Goal: Task Accomplishment & Management: Complete application form

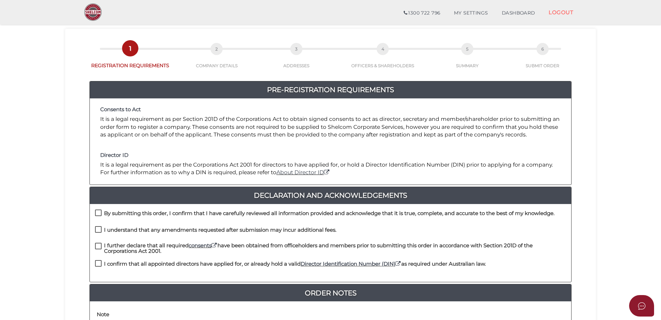
scroll to position [35, 0]
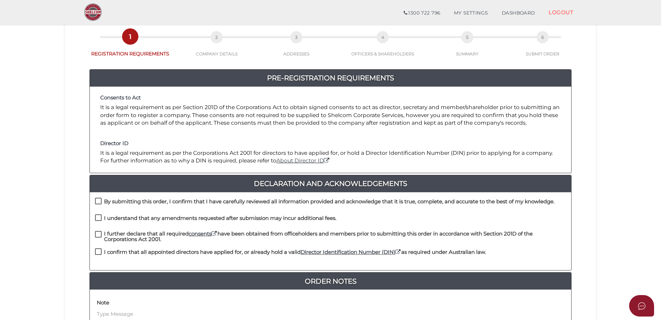
click at [148, 166] on div "Consents to Act It is a legal requirement as per Section 201D of the Corporatio…" at bounding box center [330, 130] width 481 height 86
click at [108, 133] on div "Consents to Act It is a legal requirement as per Section 201D of the Corporatio…" at bounding box center [330, 130] width 481 height 86
click at [98, 200] on label "By submitting this order, I confirm that I have carefully reviewed all informat…" at bounding box center [324, 203] width 459 height 9
checkbox input "true"
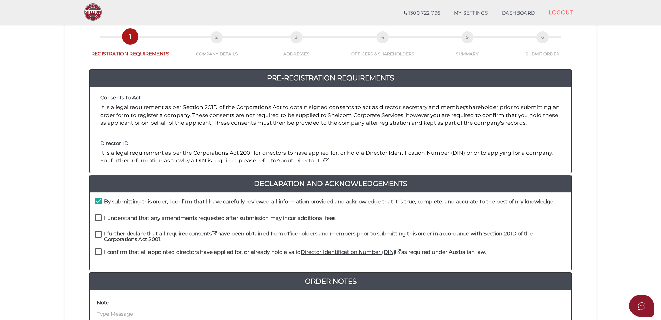
click at [97, 217] on label "I understand that any amendments requested after submission may incur additiona…" at bounding box center [215, 220] width 241 height 9
checkbox input "true"
click at [98, 234] on label "I further declare that all required consents have been obtained from officehold…" at bounding box center [330, 235] width 471 height 9
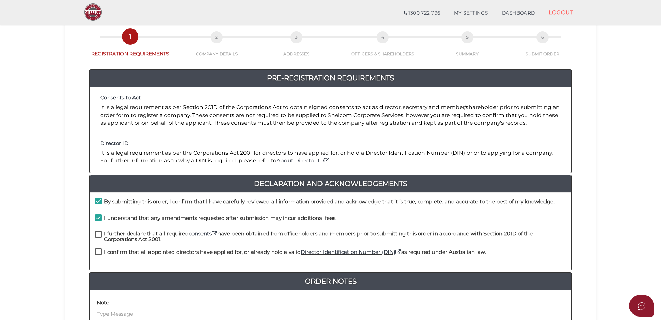
checkbox input "true"
click at [96, 251] on label "I confirm that all appointed directors have applied for, or already hold a vali…" at bounding box center [290, 254] width 391 height 9
checkbox input "true"
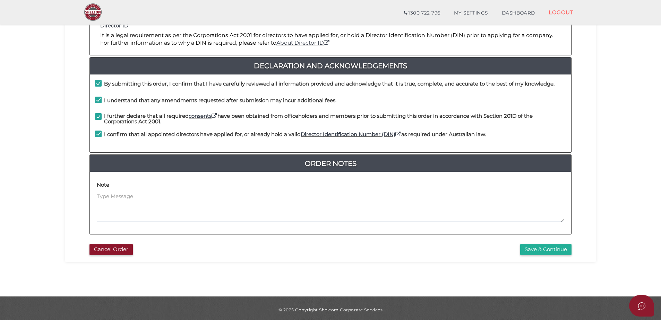
scroll to position [156, 0]
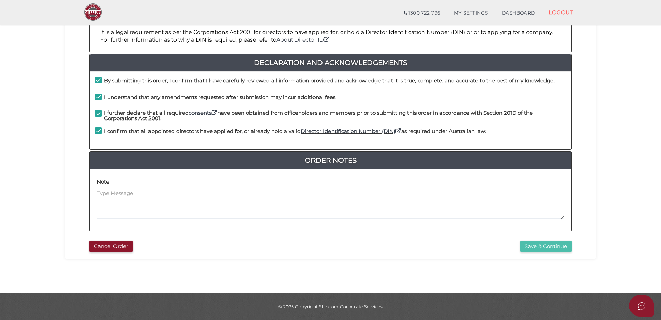
click at [530, 246] on button "Save & Continue" at bounding box center [545, 246] width 51 height 11
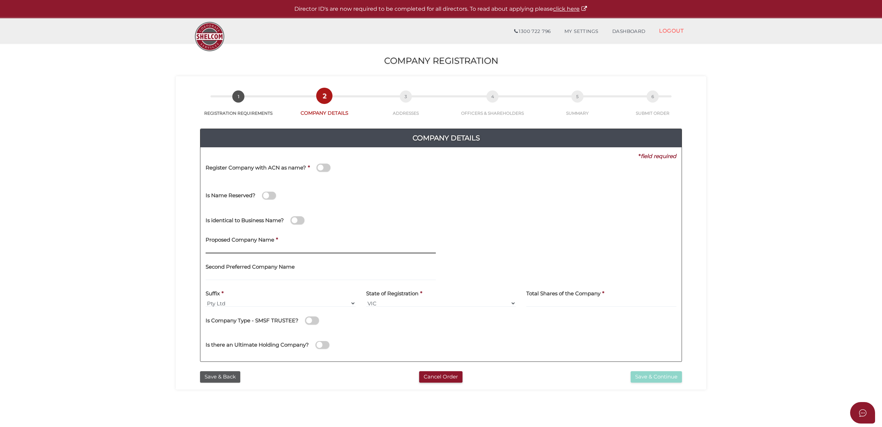
click at [279, 246] on input "text" at bounding box center [321, 250] width 230 height 8
click at [220, 247] on input "text" at bounding box center [321, 250] width 230 height 8
paste input "Major MJ Construction"
type input "Major MJ Construction"
click at [241, 302] on select "Pty Ltd Pty Ltd Pty. Ltd. Pty Limited Proprietary Limited Proprietary Ltd" at bounding box center [281, 303] width 150 height 8
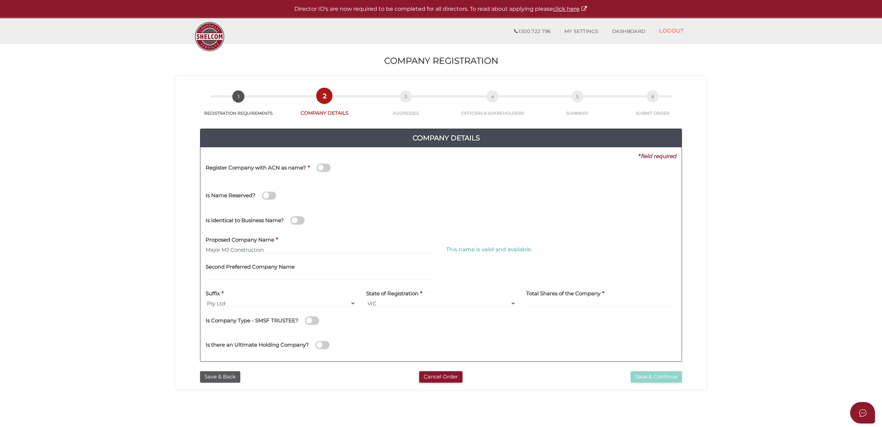
click at [338, 260] on div "Second Preferred Company Name" at bounding box center [321, 270] width 230 height 22
click at [246, 301] on select "Pty Ltd Pty Ltd Pty. Ltd. Pty Limited Proprietary Limited Proprietary Ltd" at bounding box center [281, 303] width 150 height 8
drag, startPoint x: 246, startPoint y: 301, endPoint x: 266, endPoint y: 298, distance: 20.3
click at [246, 301] on select "Pty Ltd Pty Ltd Pty. Ltd. Pty Limited Proprietary Limited Proprietary Ltd" at bounding box center [281, 303] width 150 height 8
click at [534, 302] on input at bounding box center [601, 303] width 150 height 8
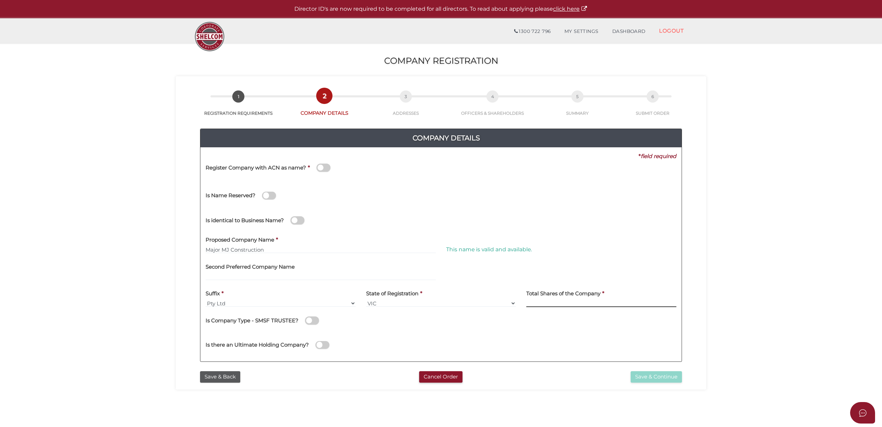
click at [536, 303] on input at bounding box center [601, 303] width 150 height 8
click at [544, 302] on input at bounding box center [601, 303] width 150 height 8
type input "1"
type input "14"
click at [645, 320] on button "Save & Continue" at bounding box center [655, 376] width 51 height 11
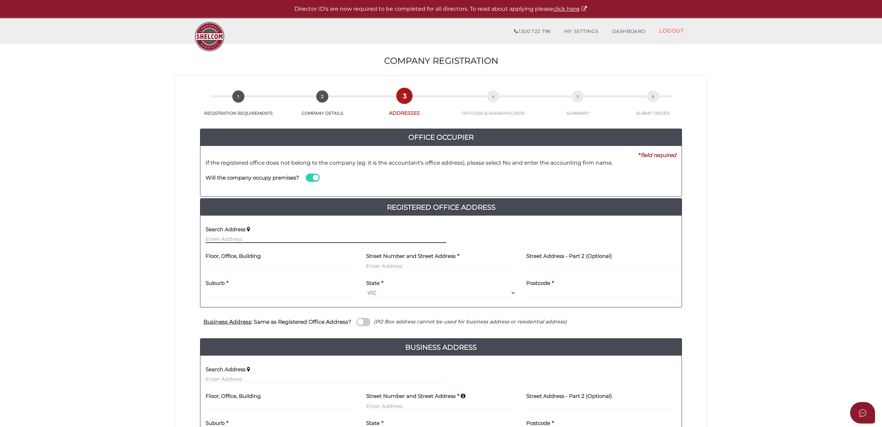
click at [217, 237] on input "text" at bounding box center [326, 239] width 241 height 8
type input "317-433 Gisborne-Melton Road, Toolern Vale VIC, Australia"
type input "317-433 Gisborne-Melton Road"
type input "Toolern Vale"
select select "VIC"
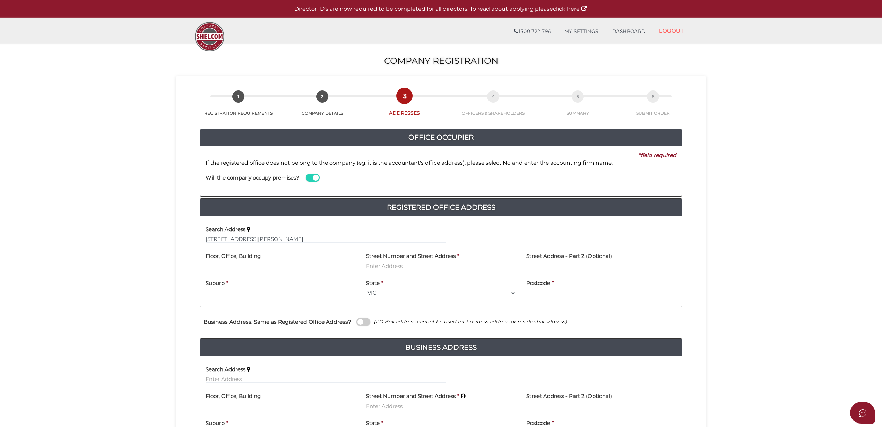
type input "3337"
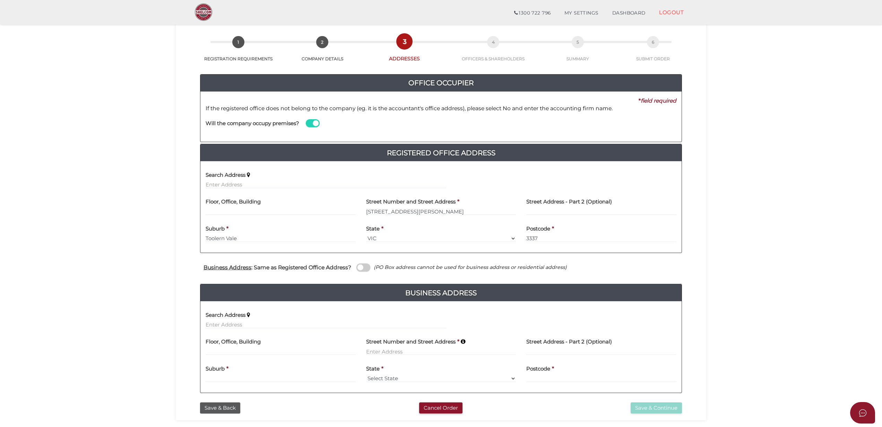
scroll to position [46, 0]
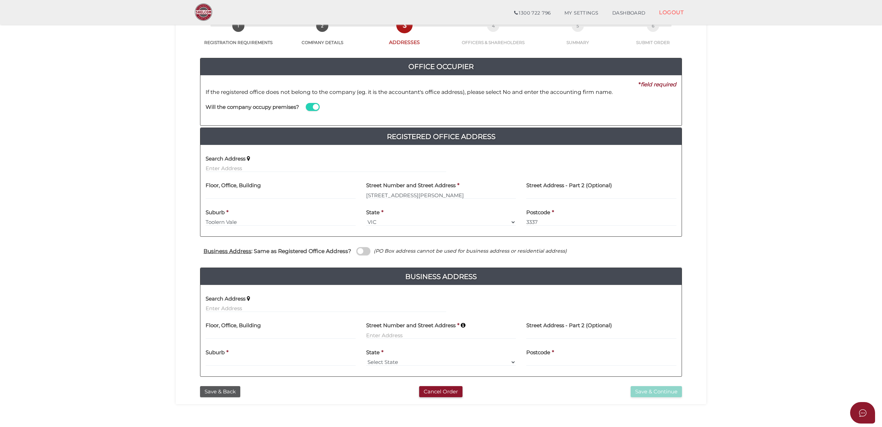
click at [358, 250] on span at bounding box center [363, 251] width 14 height 8
click at [0, 0] on input "checkbox" at bounding box center [0, 0] width 0 height 0
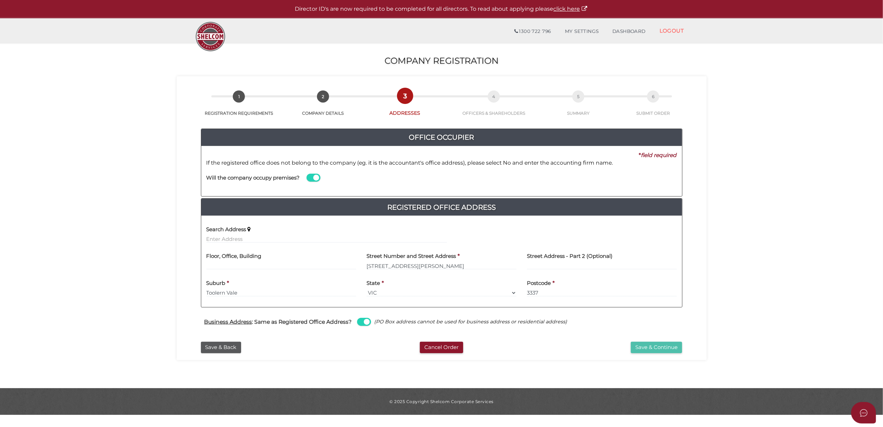
click at [652, 347] on button "Save & Continue" at bounding box center [656, 347] width 51 height 11
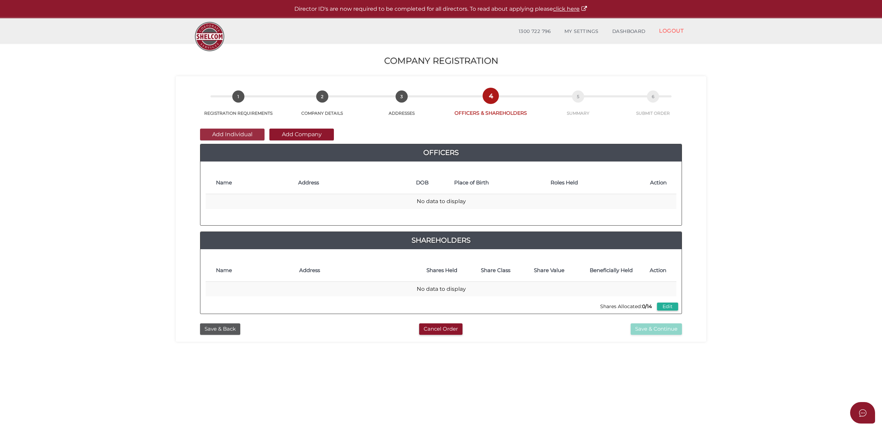
click at [227, 133] on button "Add Individual" at bounding box center [232, 135] width 64 height 12
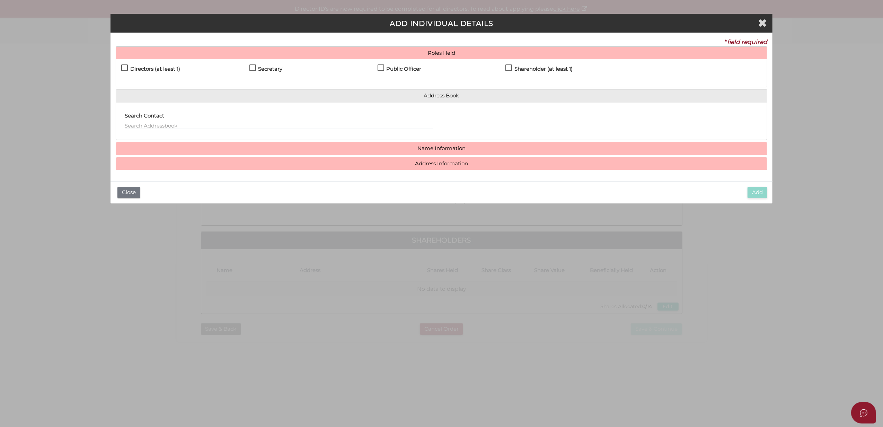
click at [124, 68] on label "Directors (at least 1)" at bounding box center [150, 70] width 59 height 9
checkbox input "true"
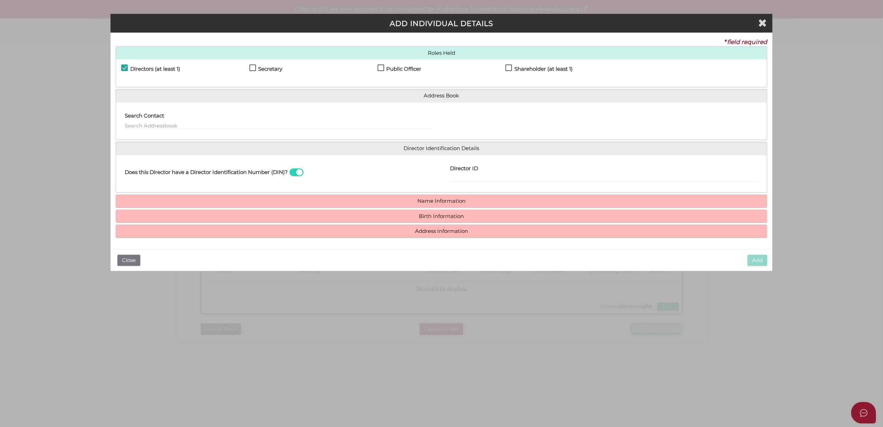
click at [254, 67] on label "Secretary" at bounding box center [266, 70] width 33 height 9
checkbox input "true"
click at [380, 67] on label "Public Officer" at bounding box center [400, 70] width 44 height 9
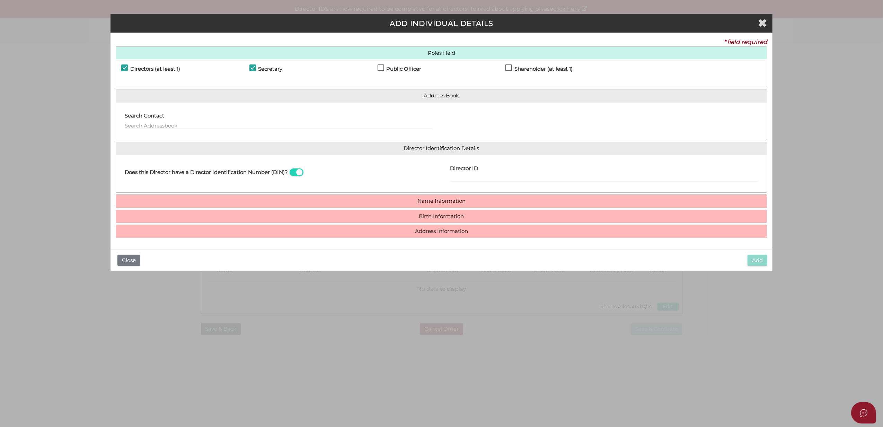
checkbox input "true"
click at [509, 67] on label "Shareholder (at least 1)" at bounding box center [539, 70] width 67 height 9
checkbox input "true"
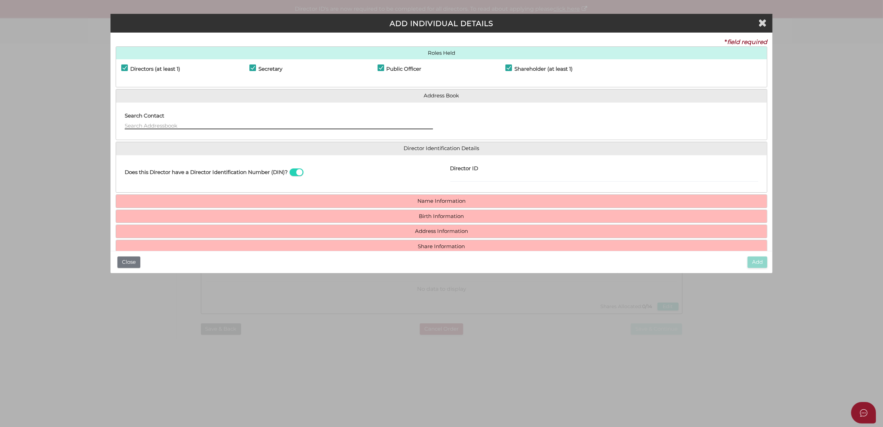
click at [132, 124] on input "text" at bounding box center [279, 126] width 308 height 8
click at [129, 126] on input "text" at bounding box center [279, 126] width 308 height 8
type input "m"
type input "Marica Jankovic"
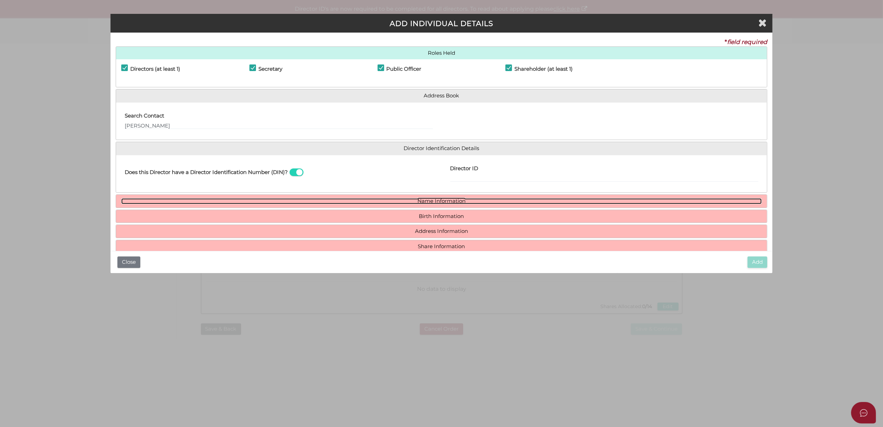
click at [430, 200] on link "Name Information" at bounding box center [441, 201] width 641 height 6
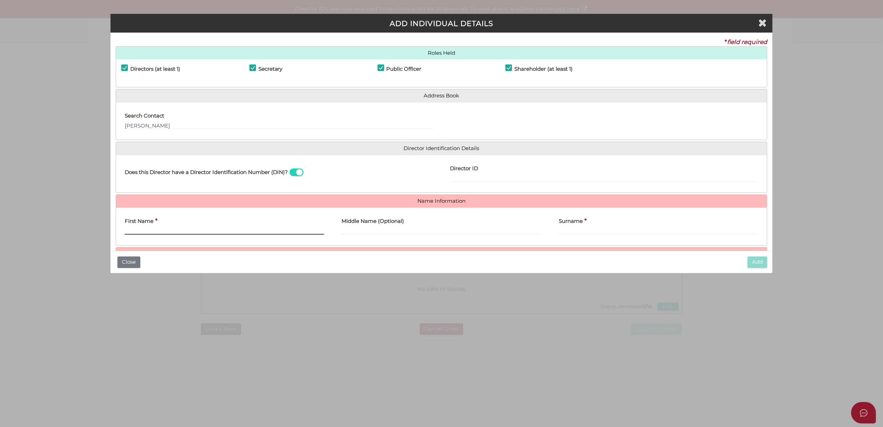
click at [137, 233] on input "First Name" at bounding box center [225, 231] width 200 height 8
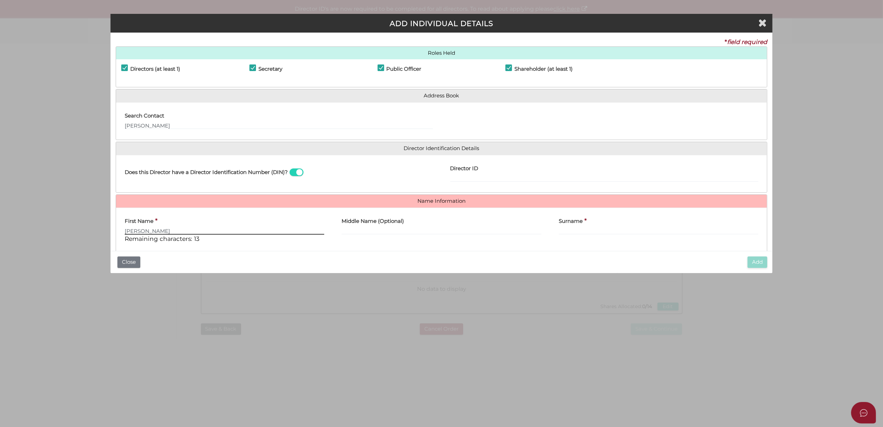
type input "Marica"
type input "J"
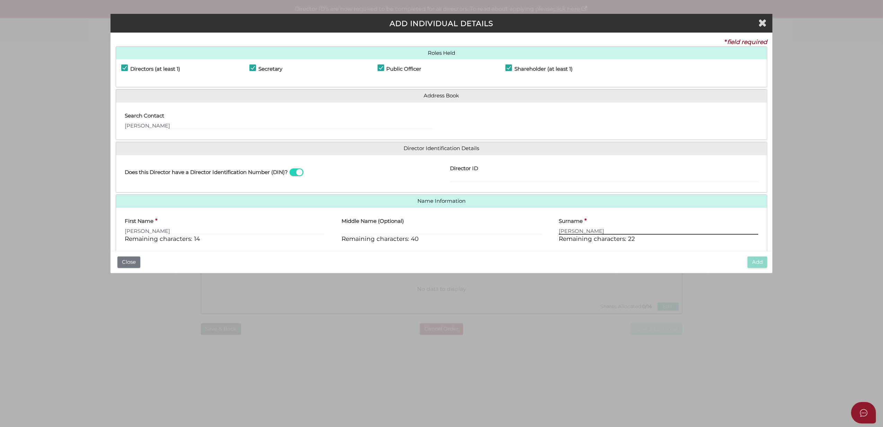
type input "[PERSON_NAME]"
click at [297, 171] on span at bounding box center [297, 172] width 14 height 8
click at [0, 0] on input "checkbox" at bounding box center [0, 0] width 0 height 0
click at [294, 172] on span at bounding box center [297, 172] width 14 height 8
click at [0, 0] on input "checkbox" at bounding box center [0, 0] width 0 height 0
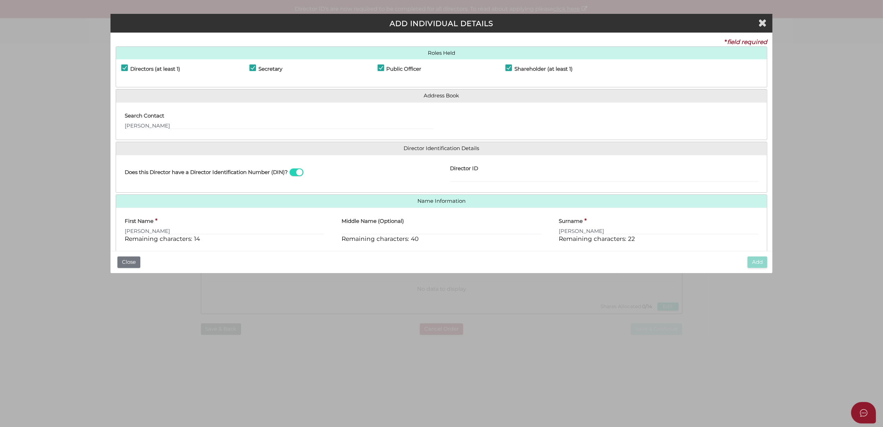
click at [299, 173] on span at bounding box center [297, 172] width 14 height 8
click at [0, 0] on input "checkbox" at bounding box center [0, 0] width 0 height 0
click at [484, 175] on input "Email Director About How To Apply for DIN" at bounding box center [605, 178] width 308 height 8
click at [455, 175] on label "Email Director About How To Apply for DIN" at bounding box center [508, 167] width 115 height 14
click at [455, 175] on input "Email Director About How To Apply for DIN" at bounding box center [605, 178] width 308 height 8
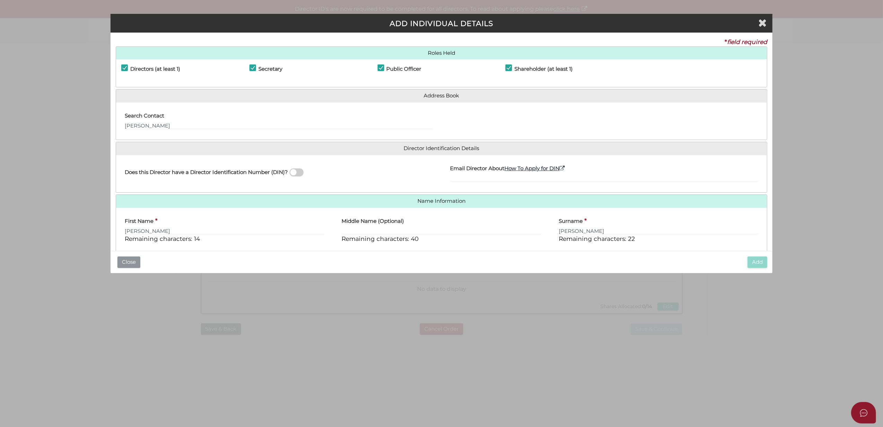
click at [130, 262] on button "Close" at bounding box center [128, 261] width 23 height 11
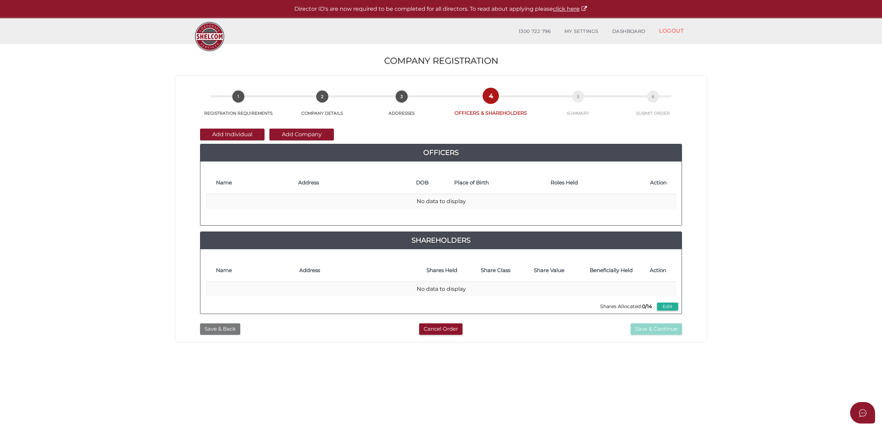
click at [214, 330] on button "Save & Back" at bounding box center [220, 328] width 40 height 11
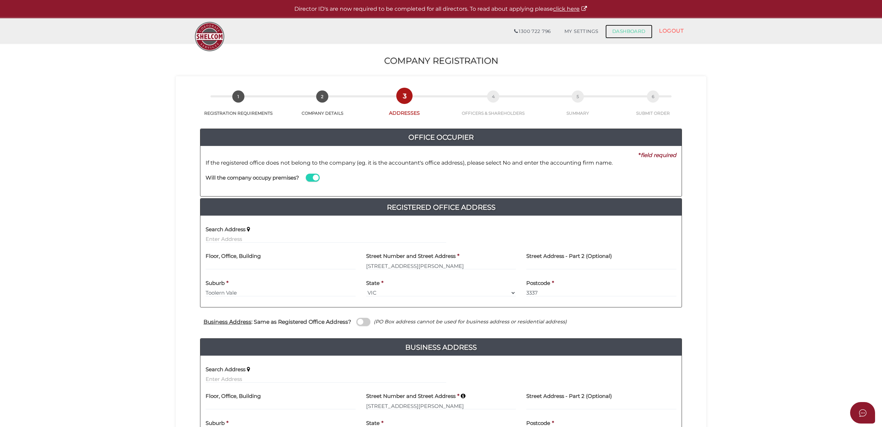
click at [630, 32] on link "DASHBOARD" at bounding box center [628, 32] width 47 height 14
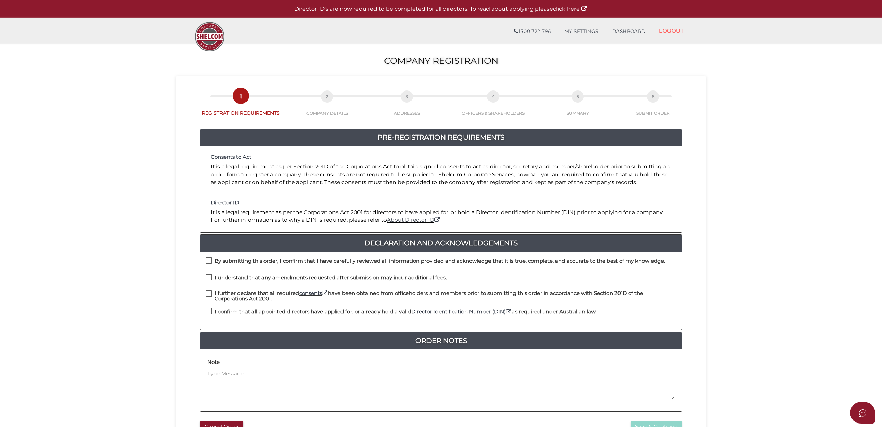
click at [211, 261] on label "By submitting this order, I confirm that I have carefully reviewed all informat…" at bounding box center [435, 262] width 459 height 9
checkbox input "true"
click at [209, 276] on label "I understand that any amendments requested after submission may incur additiona…" at bounding box center [326, 279] width 241 height 9
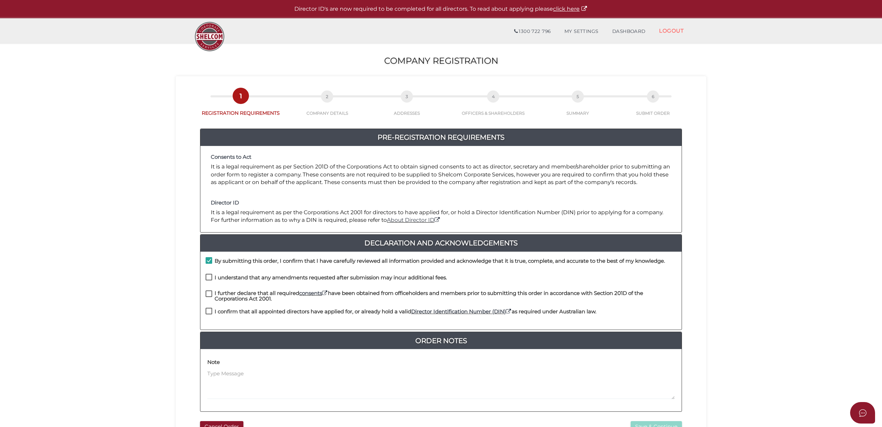
checkbox input "true"
click at [208, 294] on label "I further declare that all required consents have been obtained from officehold…" at bounding box center [441, 294] width 471 height 9
checkbox input "true"
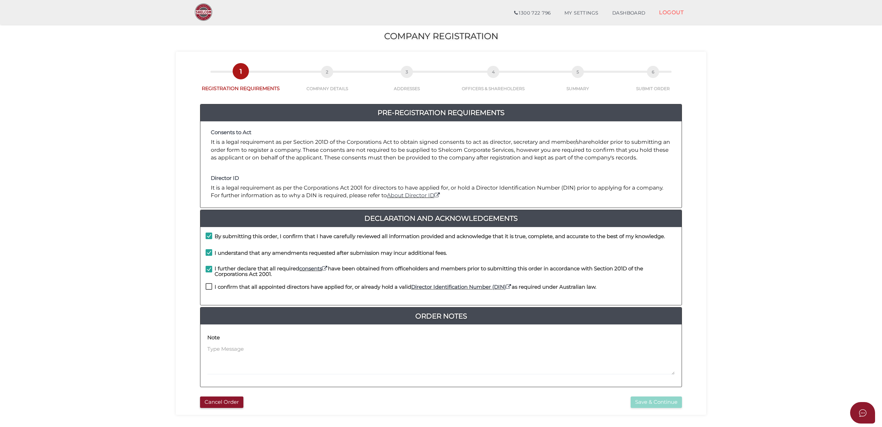
scroll to position [49, 0]
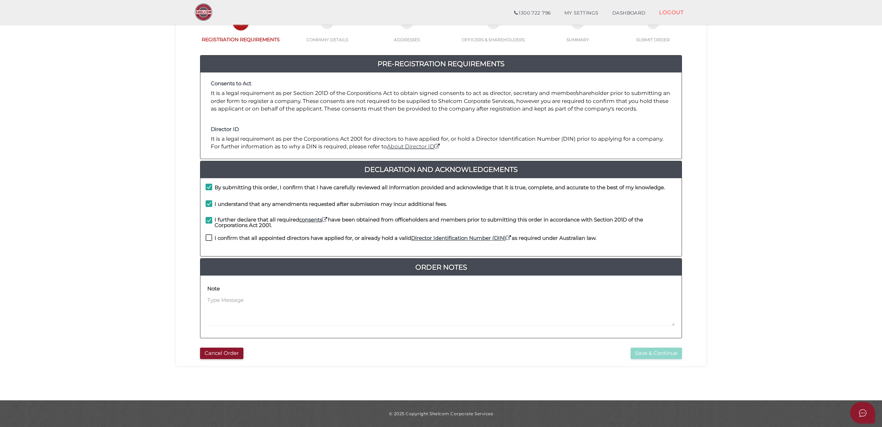
click at [254, 293] on div "Note" at bounding box center [440, 304] width 467 height 43
click at [225, 298] on textarea at bounding box center [440, 311] width 467 height 30
click at [346, 296] on div "Note KCL have created a constitution for this company" at bounding box center [440, 304] width 467 height 43
click at [340, 299] on textarea "KCL have created a constitution for this company" at bounding box center [440, 311] width 467 height 30
click at [350, 303] on textarea "KCL have created a constitution for this company" at bounding box center [440, 311] width 467 height 30
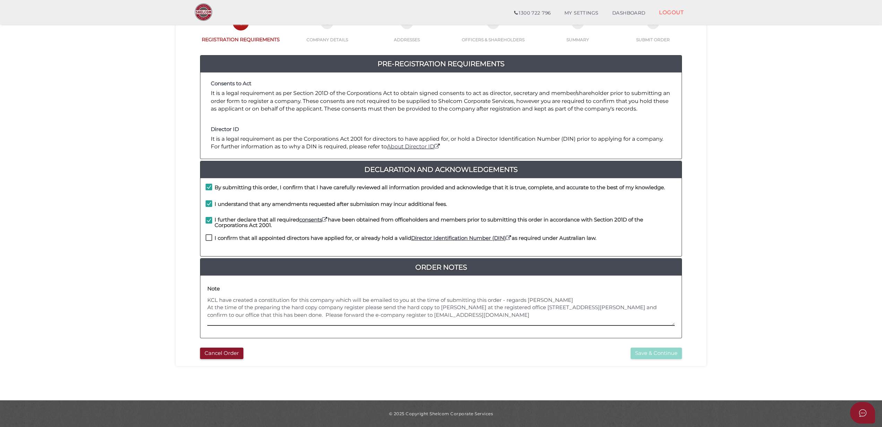
type textarea "KCL have created a constitution for this company which will be emailed to you a…"
click at [208, 236] on label "I confirm that all appointed directors have applied for, or already hold a vali…" at bounding box center [401, 239] width 391 height 9
checkbox input "true"
click at [644, 355] on button "Save & Continue" at bounding box center [655, 353] width 51 height 11
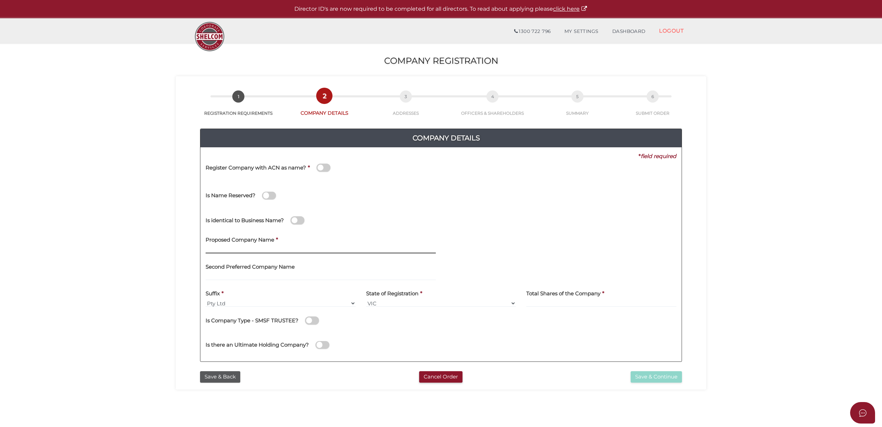
click at [219, 250] on input "text" at bounding box center [321, 250] width 230 height 8
paste input "Major AJ Construction"
type input "Major AJ Construction"
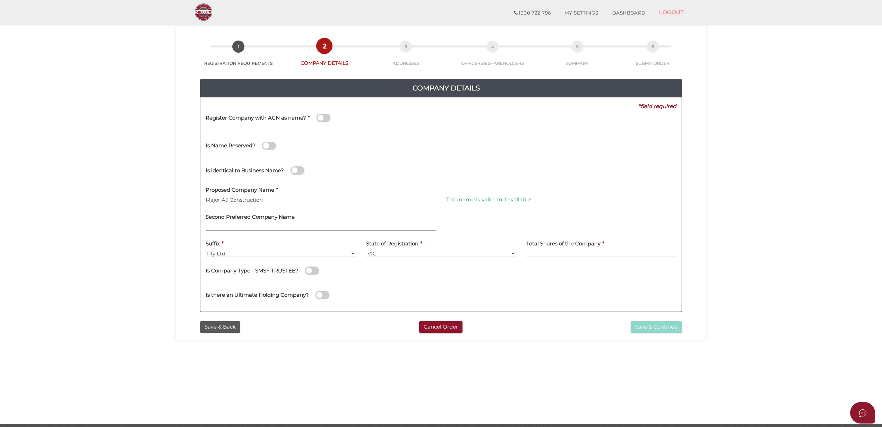
scroll to position [46, 0]
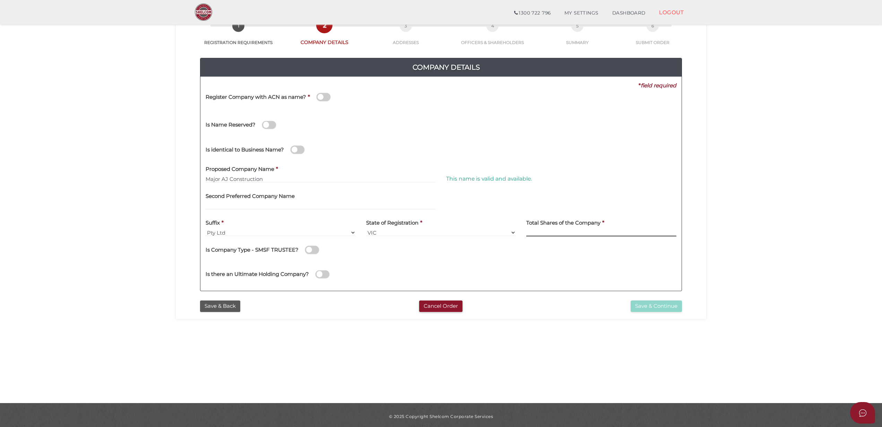
click at [541, 232] on input at bounding box center [601, 233] width 150 height 8
type input "14"
click at [643, 304] on button "Save & Continue" at bounding box center [655, 305] width 51 height 11
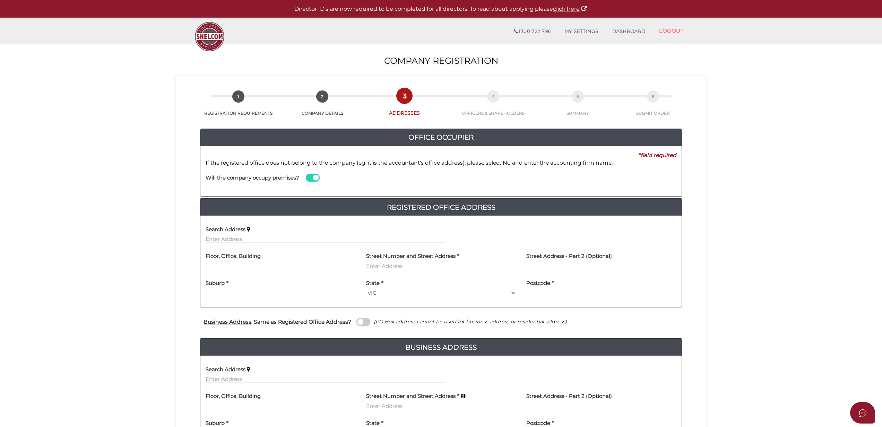
click at [311, 175] on span at bounding box center [313, 178] width 14 height 8
click at [0, 0] on input "checkbox" at bounding box center [0, 0] width 0 height 0
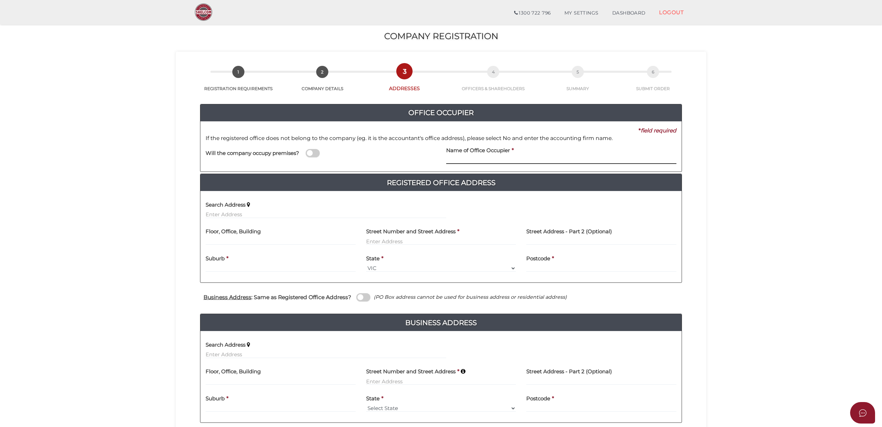
scroll to position [46, 0]
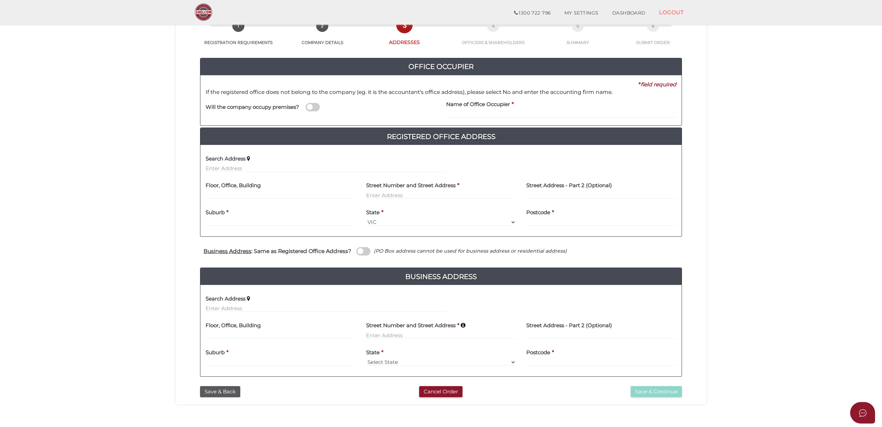
click at [308, 107] on span at bounding box center [313, 107] width 14 height 8
click at [0, 0] on input "checkbox" at bounding box center [0, 0] width 0 height 0
click at [219, 167] on input "text" at bounding box center [326, 169] width 241 height 8
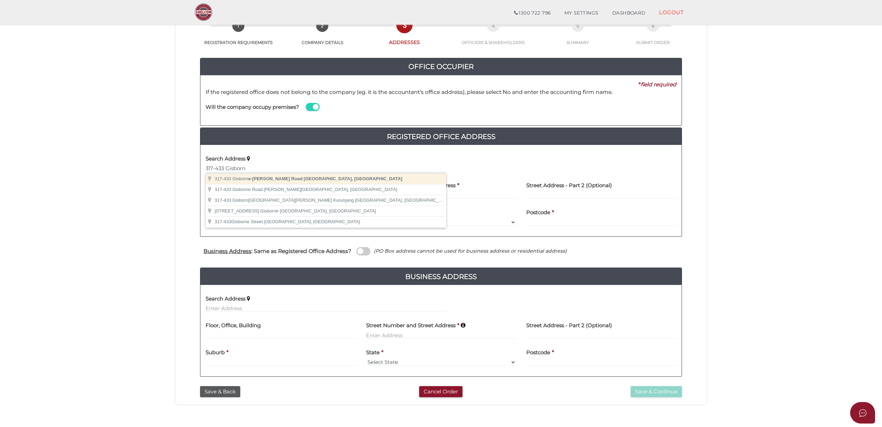
type input "317-433 Gisborne-Melton Road, Toolern Vale VIC, Australia"
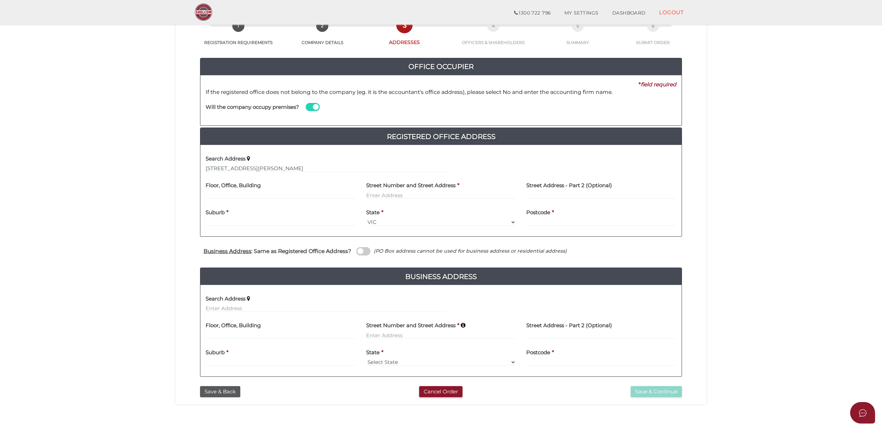
type input "317-433 Gisborne-Melton Road"
type input "Toolern Vale"
select select "VIC"
type input "3337"
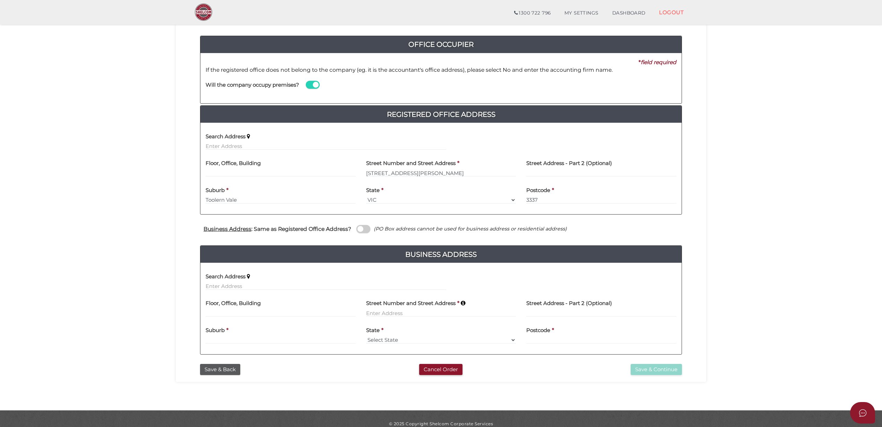
scroll to position [79, 0]
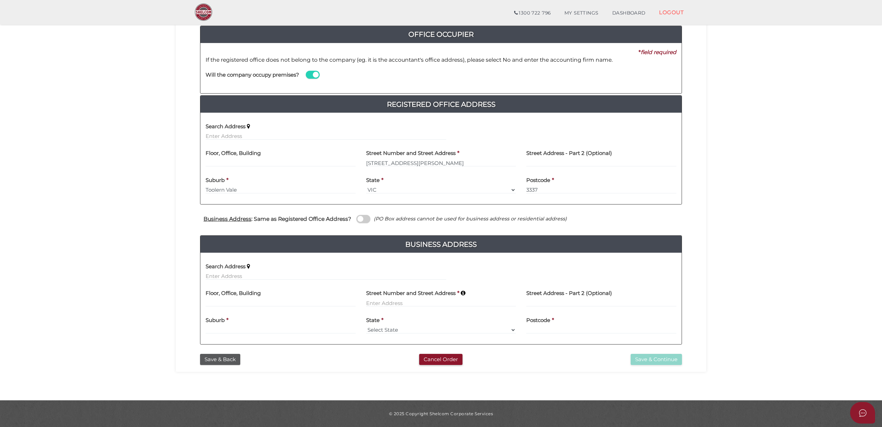
click at [362, 218] on span at bounding box center [363, 219] width 14 height 8
click at [0, 0] on input "checkbox" at bounding box center [0, 0] width 0 height 0
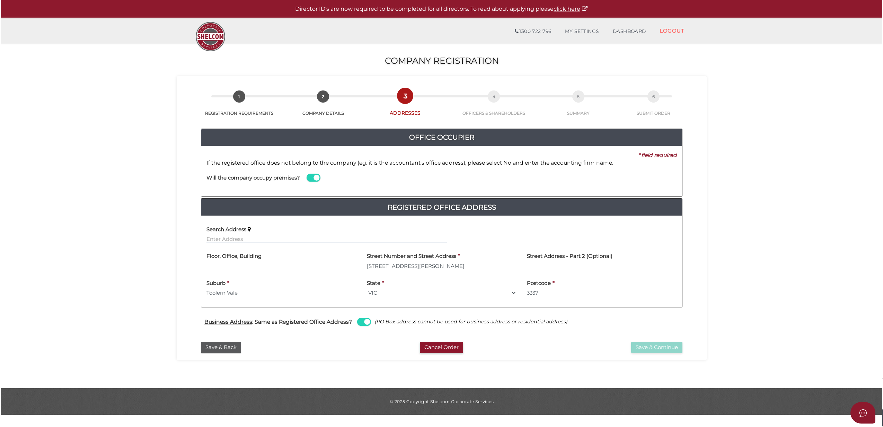
scroll to position [0, 0]
click at [652, 347] on button "Save & Continue" at bounding box center [656, 347] width 51 height 11
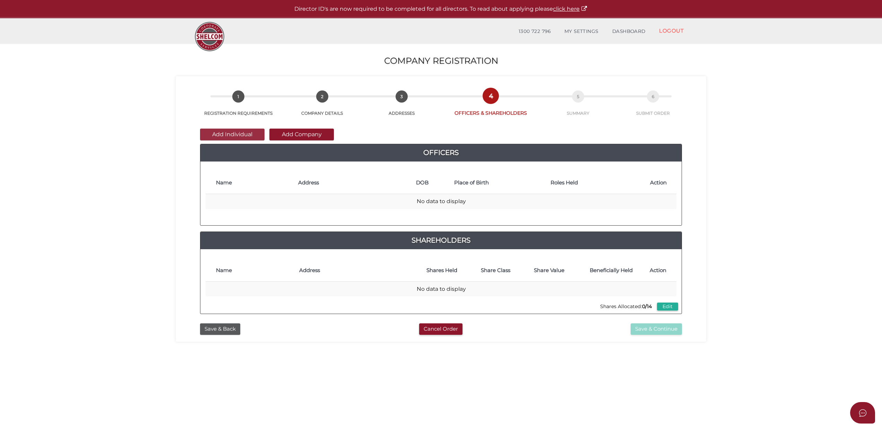
click at [222, 133] on button "Add Individual" at bounding box center [232, 135] width 64 height 12
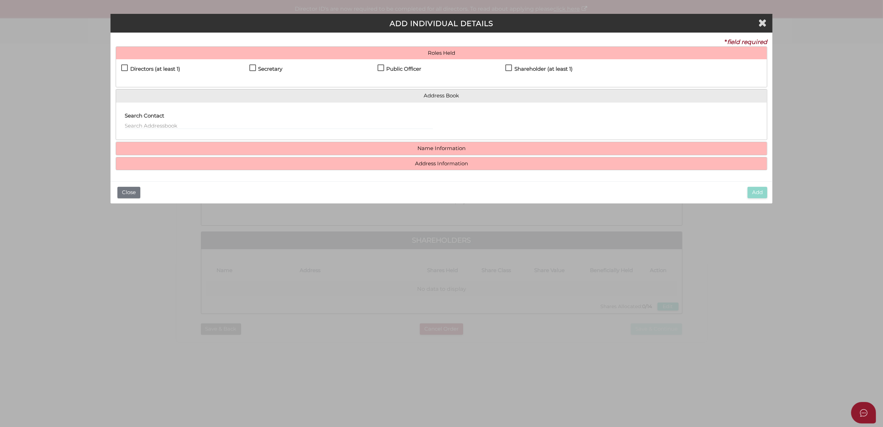
click at [125, 67] on label "Directors (at least 1)" at bounding box center [150, 70] width 59 height 9
checkbox input "true"
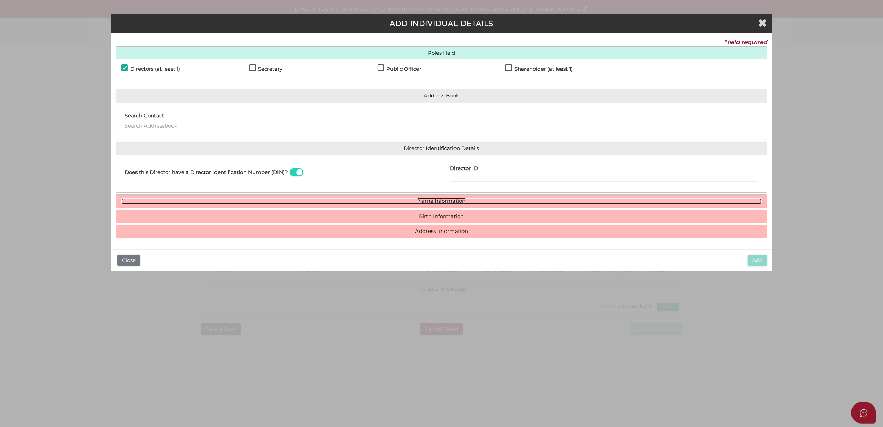
click at [437, 203] on link "Name Information" at bounding box center [441, 201] width 641 height 6
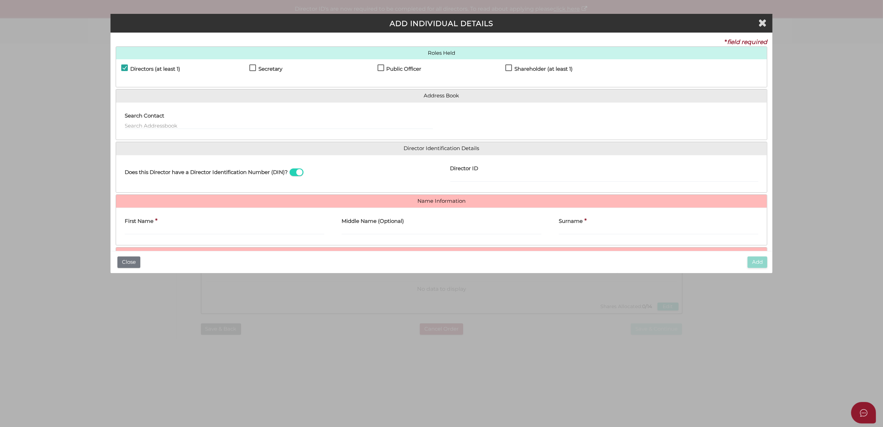
click at [142, 226] on label "First Name" at bounding box center [139, 220] width 29 height 14
click at [142, 227] on input "First Name" at bounding box center [225, 231] width 200 height 8
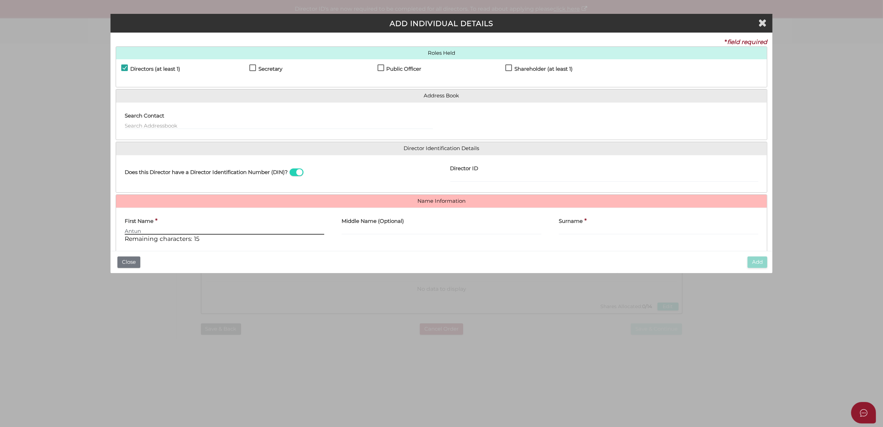
type input "Antun"
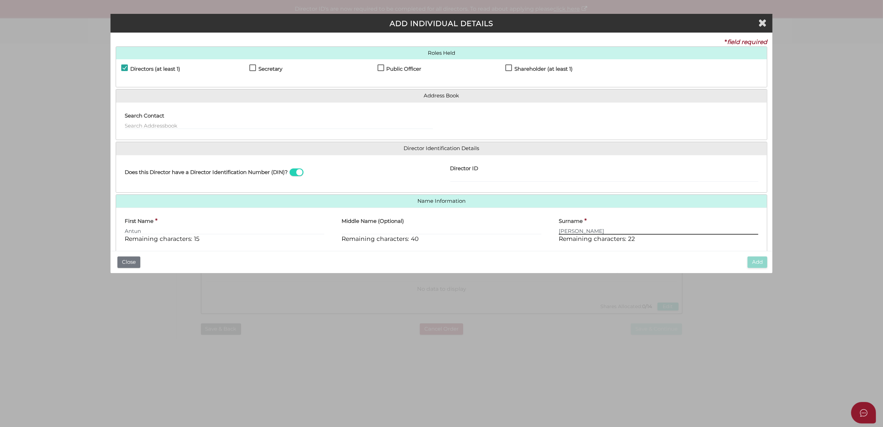
type input "Jankovic"
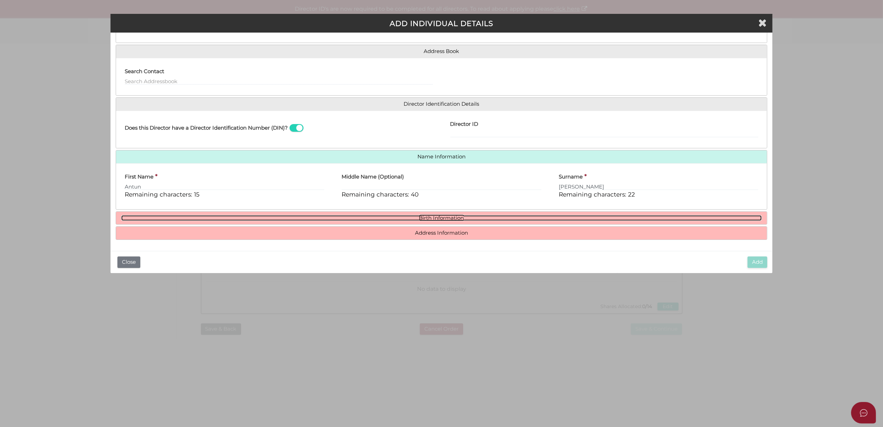
click at [438, 217] on link "Birth Information" at bounding box center [441, 218] width 641 height 6
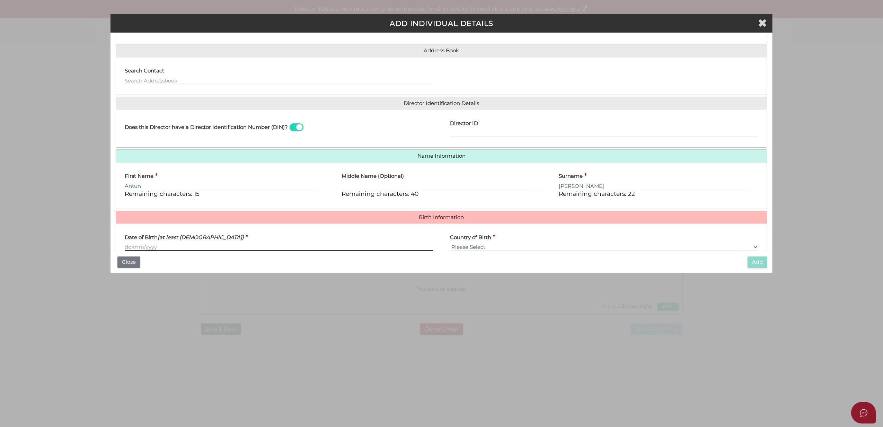
click at [132, 247] on input "Date of Birth (at least 18 years old)" at bounding box center [279, 247] width 308 height 8
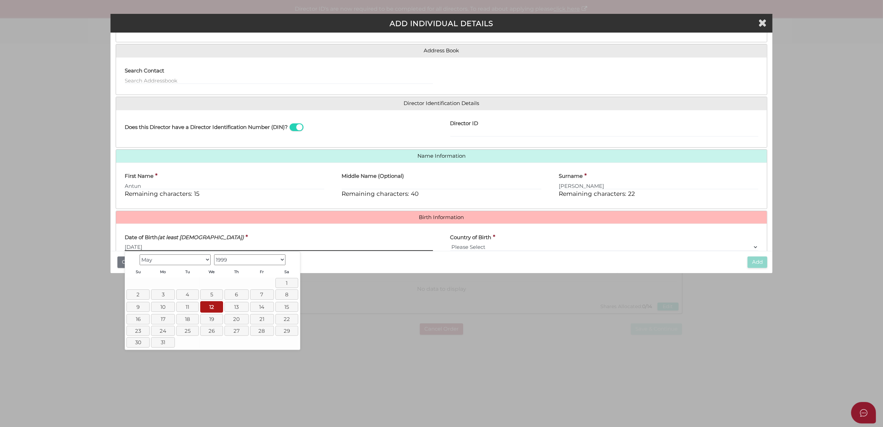
type input "[DATE]"
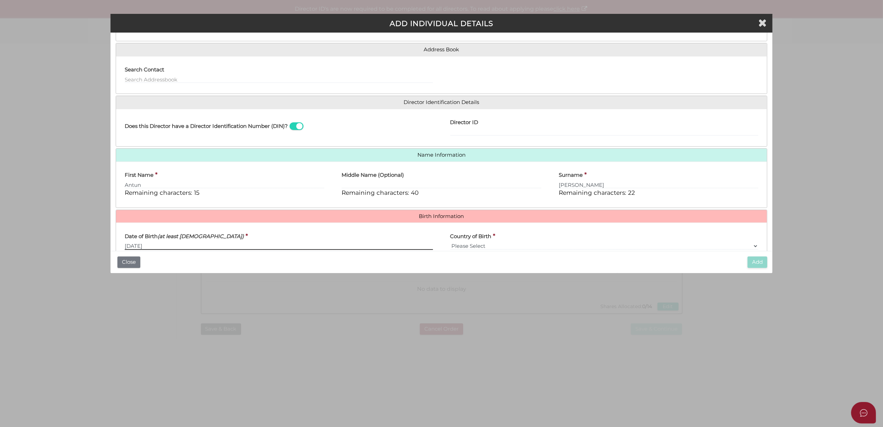
click at [164, 246] on input "[DATE]" at bounding box center [279, 246] width 308 height 8
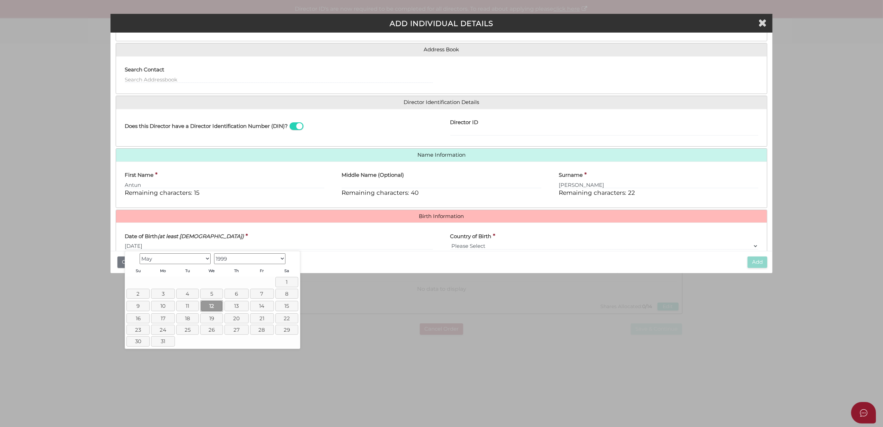
click at [211, 308] on link "12" at bounding box center [211, 305] width 23 height 11
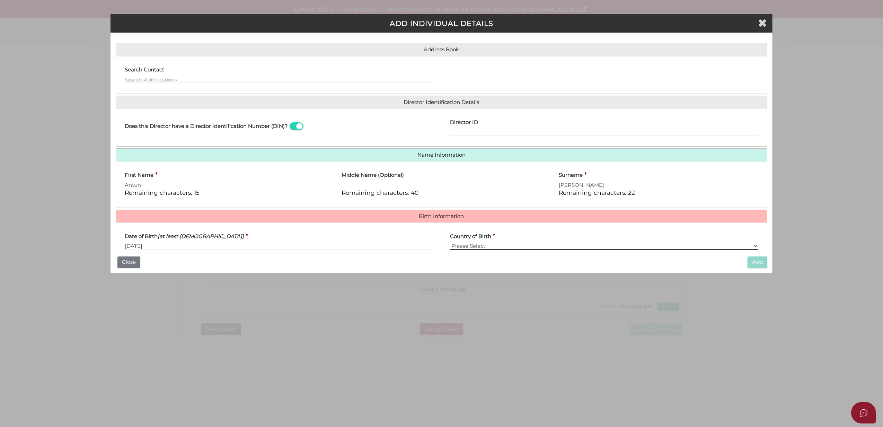
drag, startPoint x: 455, startPoint y: 244, endPoint x: 464, endPoint y: 248, distance: 9.8
click at [455, 244] on select "Please Select v Australia Afghanistan Albania Algeria American Samoa Andorra An…" at bounding box center [605, 246] width 308 height 8
select select "[GEOGRAPHIC_DATA]"
click at [451, 243] on select "Please Select v Australia Afghanistan Albania Algeria American Samoa Andorra An…" at bounding box center [605, 246] width 308 height 8
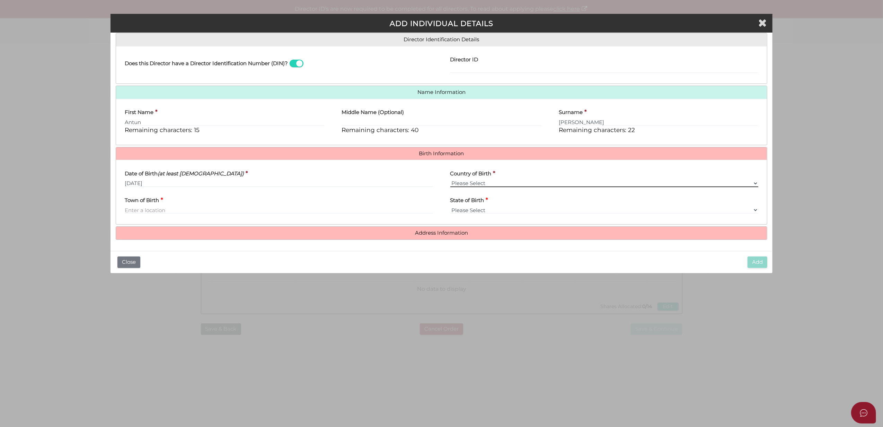
scroll to position [110, 0]
click at [137, 209] on input "Town of Birth" at bounding box center [279, 210] width 308 height 8
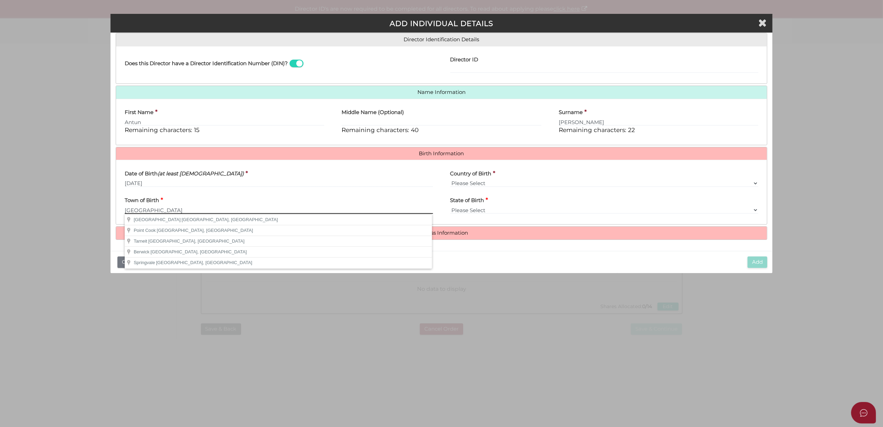
type input "Melbourne"
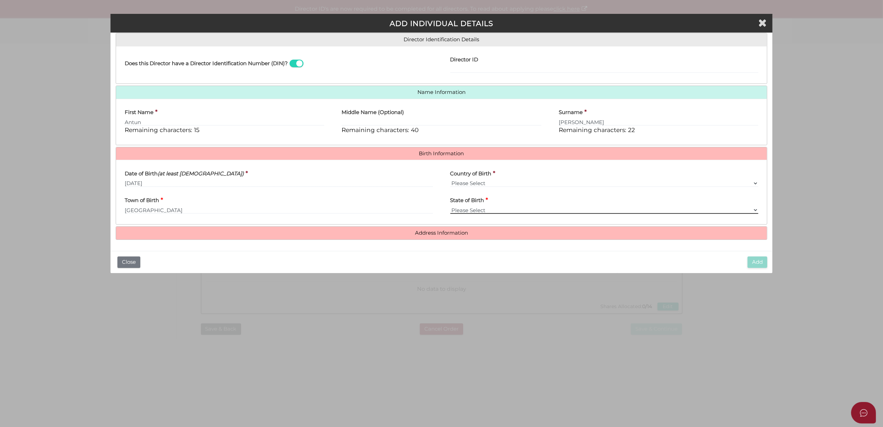
select select "VIC"
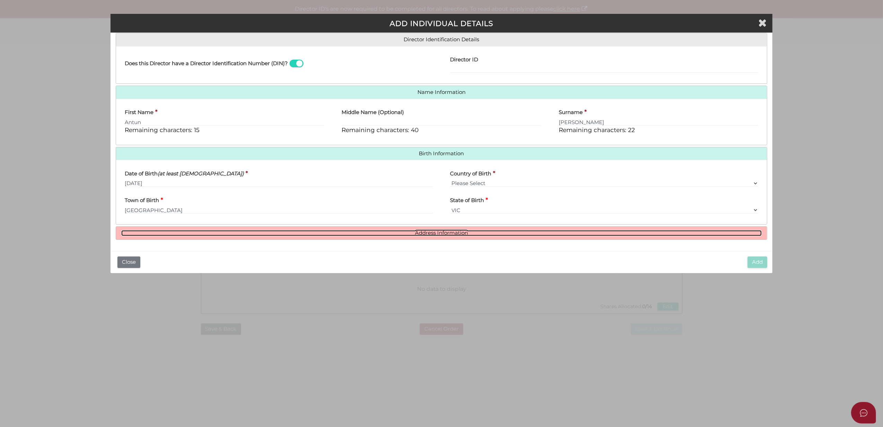
click at [434, 232] on link "Address Information" at bounding box center [441, 233] width 641 height 6
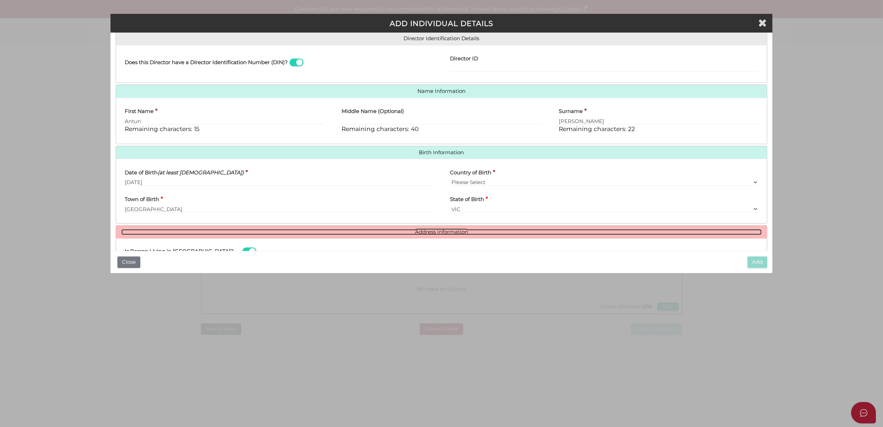
click at [434, 233] on link "Address Information" at bounding box center [441, 232] width 641 height 6
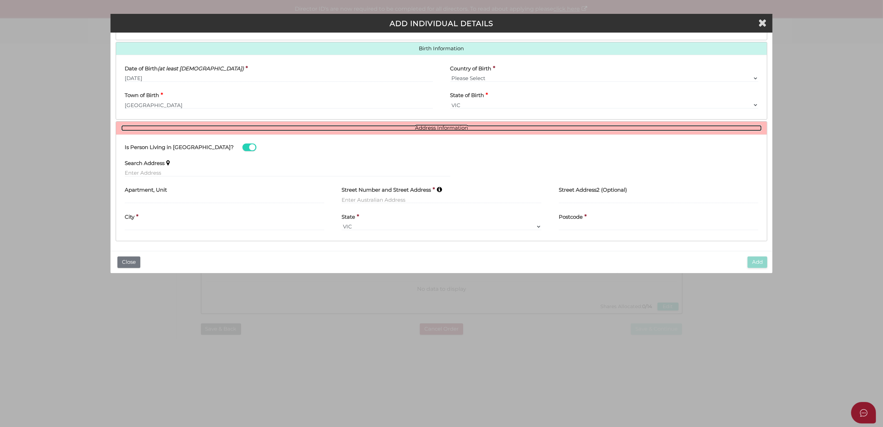
scroll to position [216, 0]
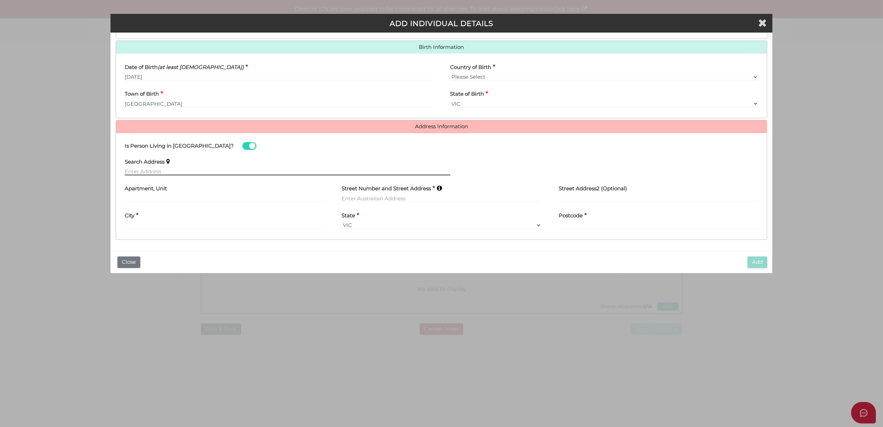
click at [133, 169] on input "text" at bounding box center [288, 172] width 326 height 8
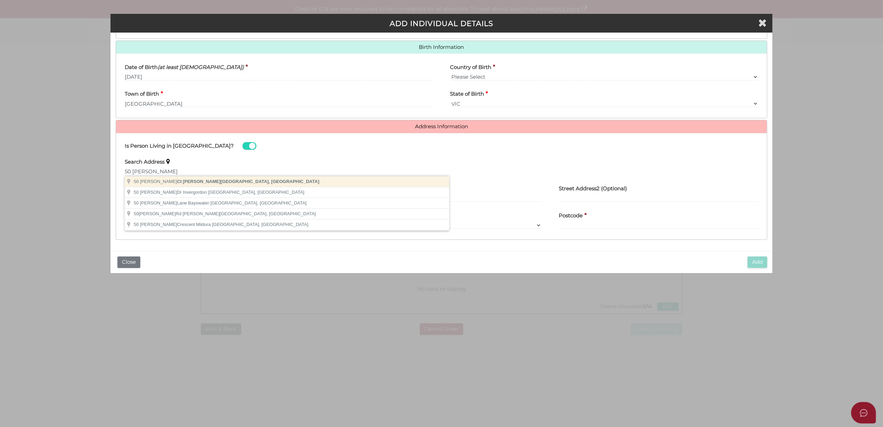
type input "50 Batey Ct, Bulla VIC, Australia"
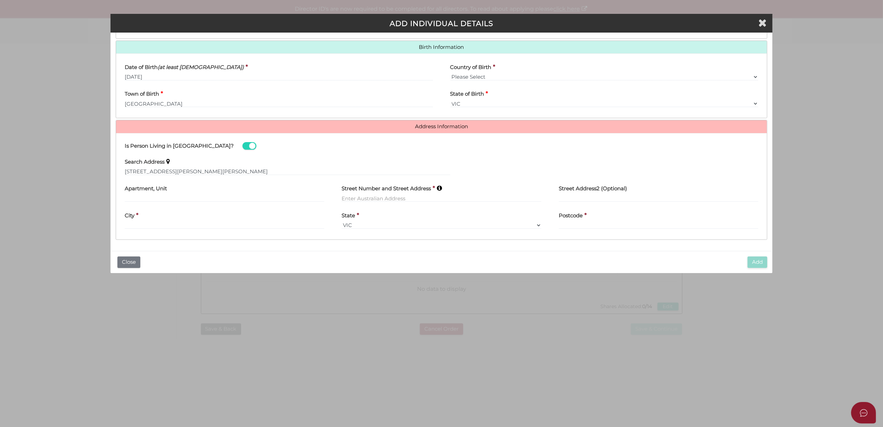
type input "50 Batey Court"
type input "Bulla"
select select "VIC"
type input "3428"
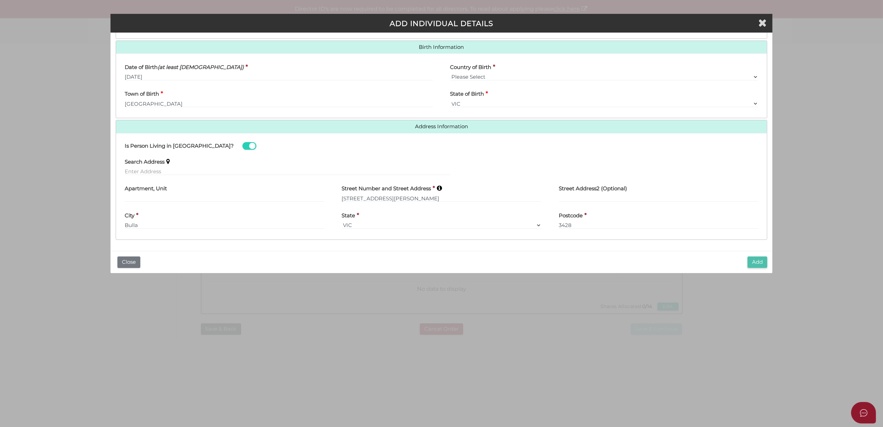
click at [758, 259] on button "Add" at bounding box center [758, 261] width 20 height 11
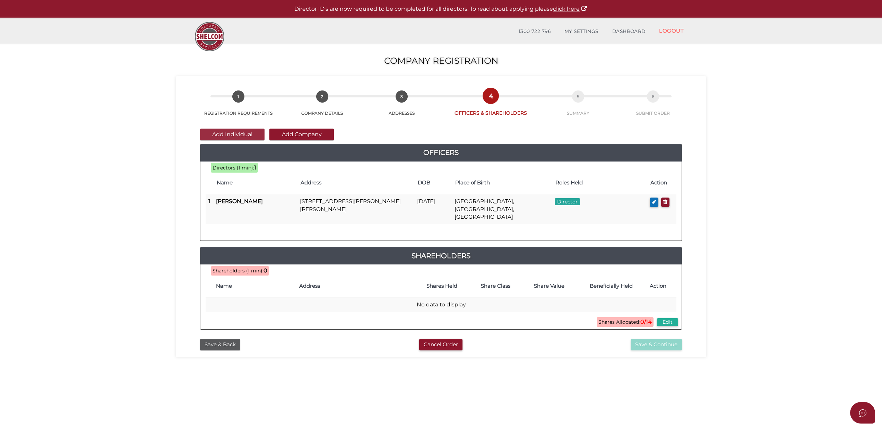
click at [228, 134] on button "Add Individual" at bounding box center [232, 135] width 64 height 12
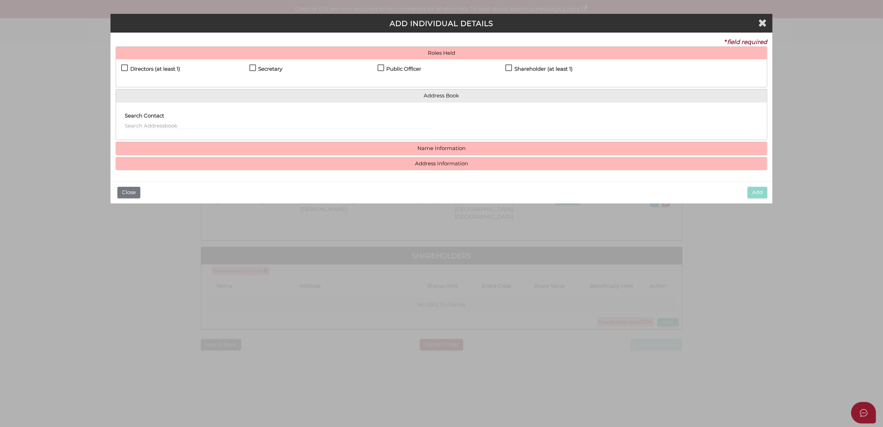
click at [253, 67] on label "Secretary" at bounding box center [266, 70] width 33 height 9
checkbox input "true"
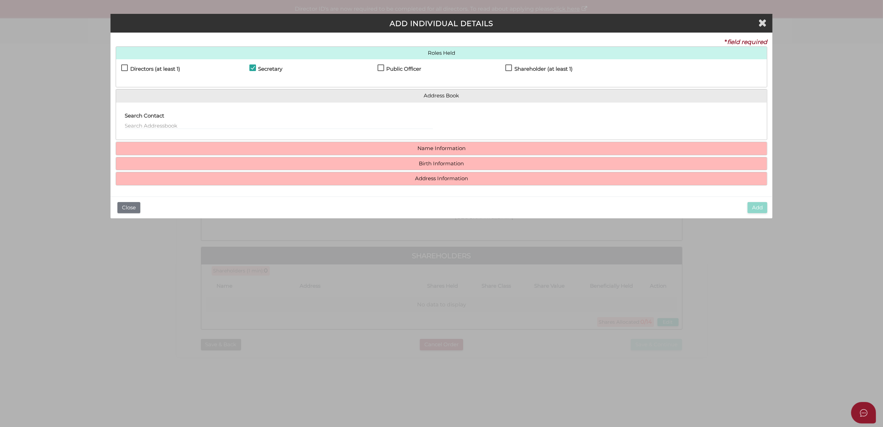
click at [381, 68] on label "Public Officer" at bounding box center [400, 70] width 44 height 9
checkbox input "true"
click at [509, 67] on label "Shareholder (at least 1)" at bounding box center [539, 70] width 67 height 9
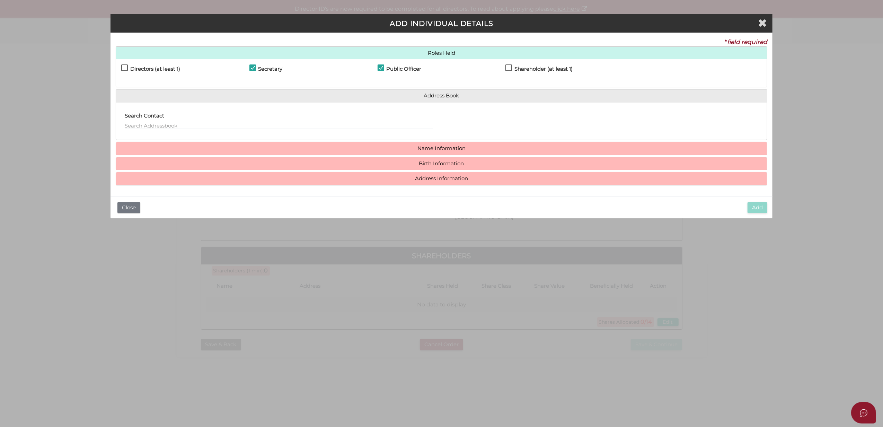
checkbox input "true"
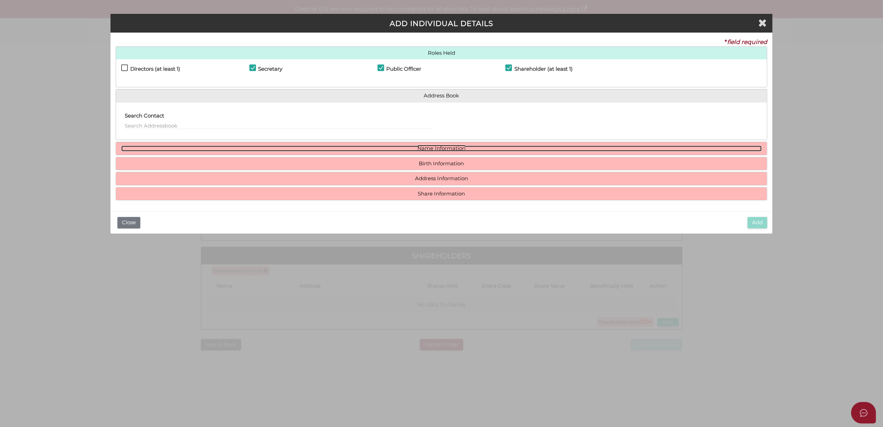
click at [431, 148] on link "Name Information" at bounding box center [441, 149] width 641 height 6
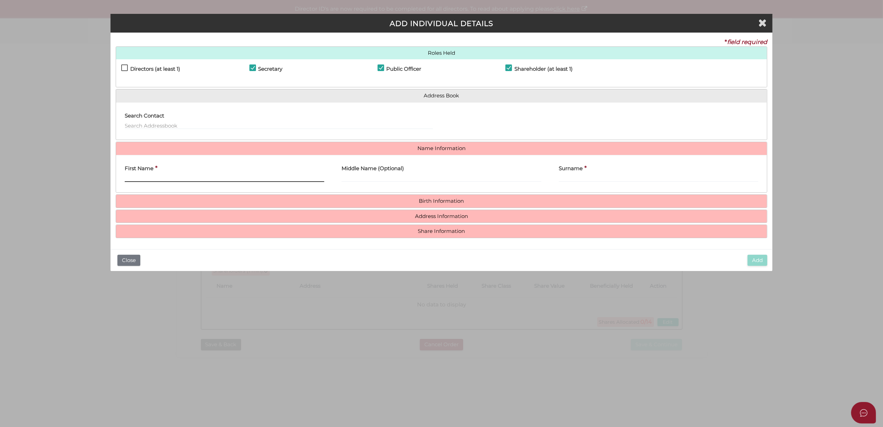
click at [142, 176] on input "First Name" at bounding box center [225, 178] width 200 height 8
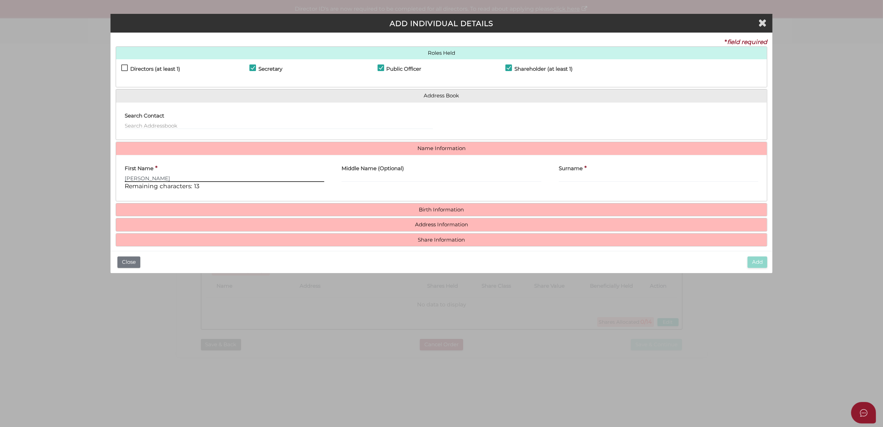
type input "Marcia"
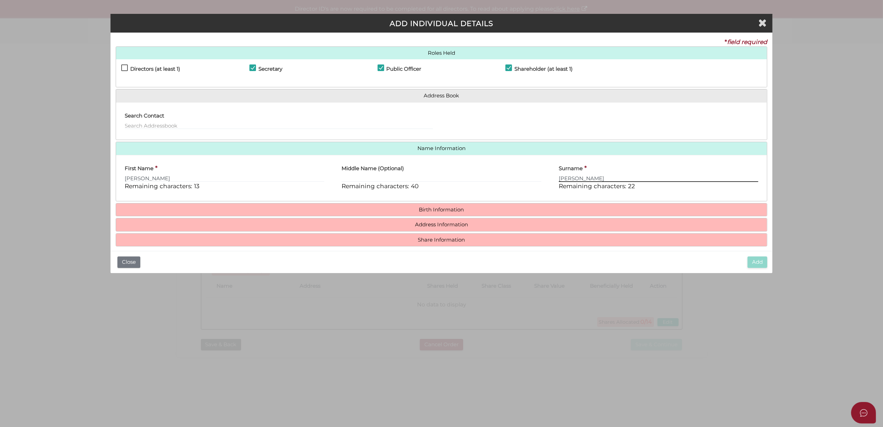
type input "Jankovic"
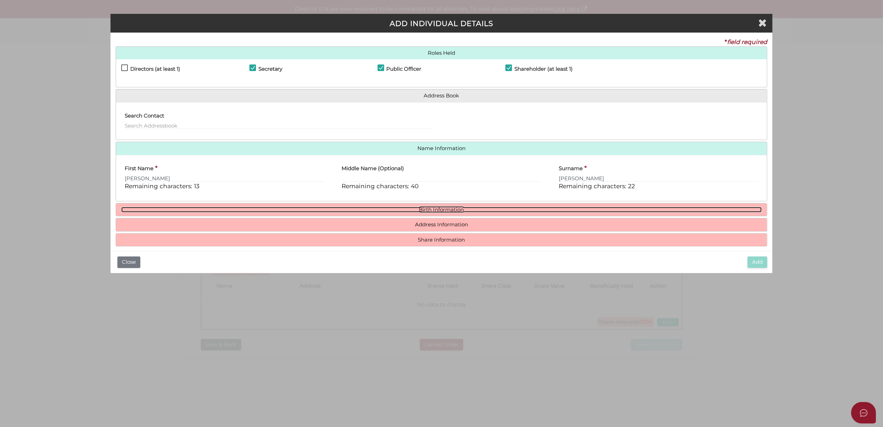
click at [433, 209] on link "Birth Information" at bounding box center [441, 210] width 641 height 6
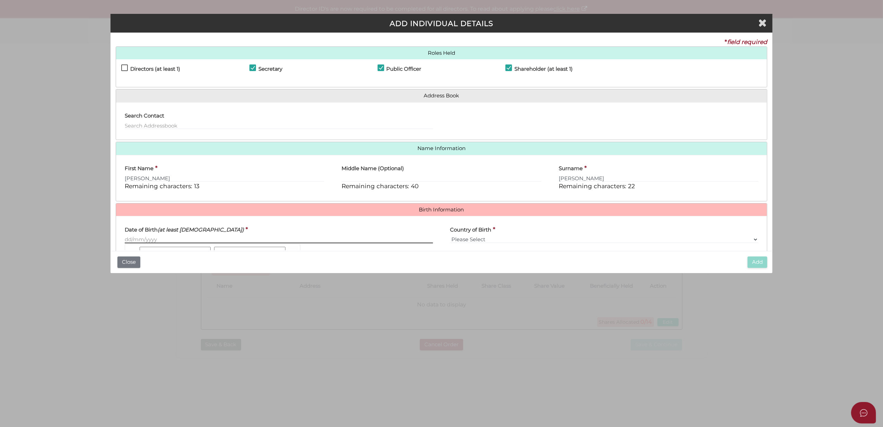
click at [151, 241] on input "Date of Birth (at least 18 years old)" at bounding box center [279, 240] width 308 height 8
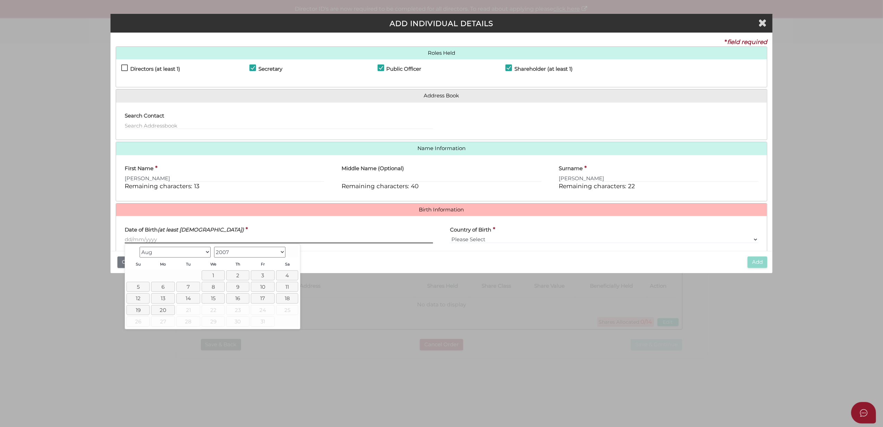
click at [163, 238] on input "Date of Birth (at least 18 years old)" at bounding box center [279, 240] width 308 height 8
type input "[DATE]"
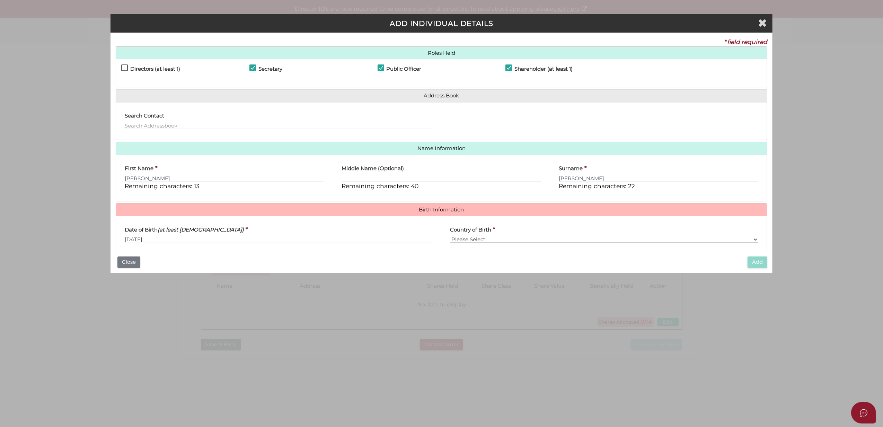
click at [452, 240] on select "Please Select v Australia Afghanistan Albania Algeria American Samoa Andorra An…" at bounding box center [605, 240] width 308 height 8
select select "[GEOGRAPHIC_DATA]"
click at [451, 236] on select "Please Select v Australia Afghanistan Albania Algeria American Samoa Andorra An…" at bounding box center [605, 240] width 308 height 8
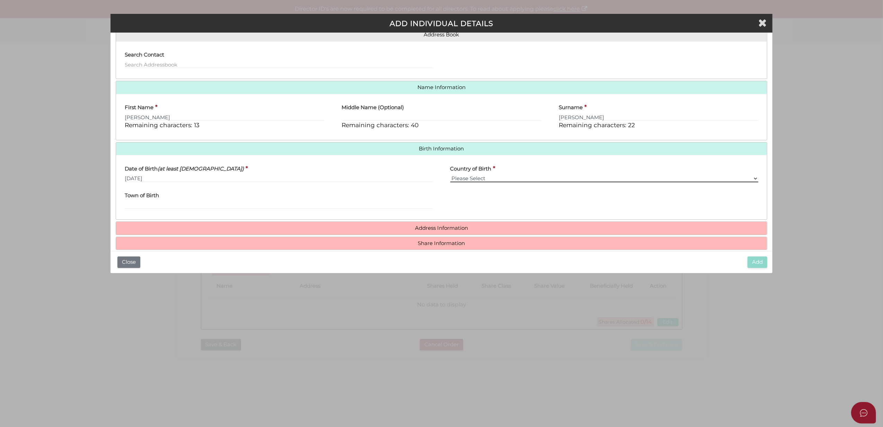
scroll to position [72, 0]
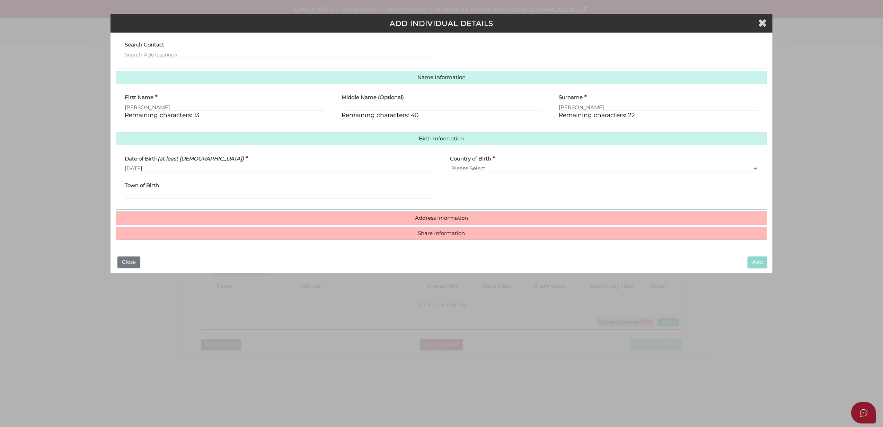
click at [142, 191] on label "Town of Birth" at bounding box center [142, 184] width 34 height 14
click at [142, 191] on input "Town of Birth" at bounding box center [279, 195] width 308 height 8
type input "Karlovac"
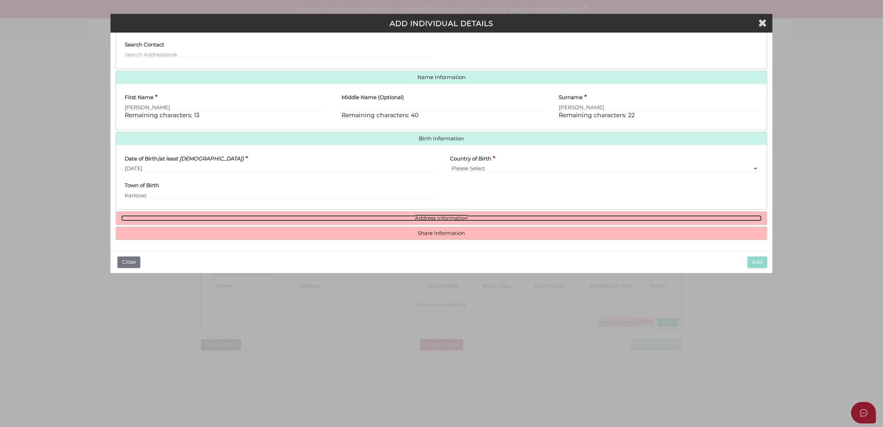
click at [429, 217] on link "Address Information" at bounding box center [441, 218] width 641 height 6
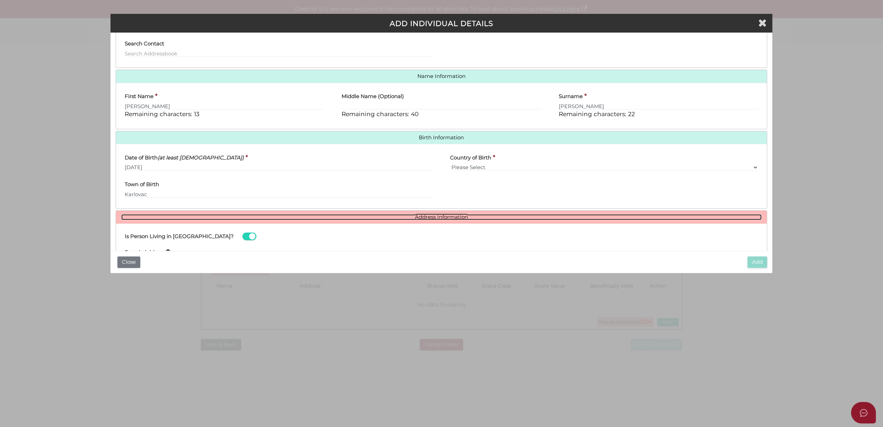
click at [437, 215] on link "Address Information" at bounding box center [441, 217] width 641 height 6
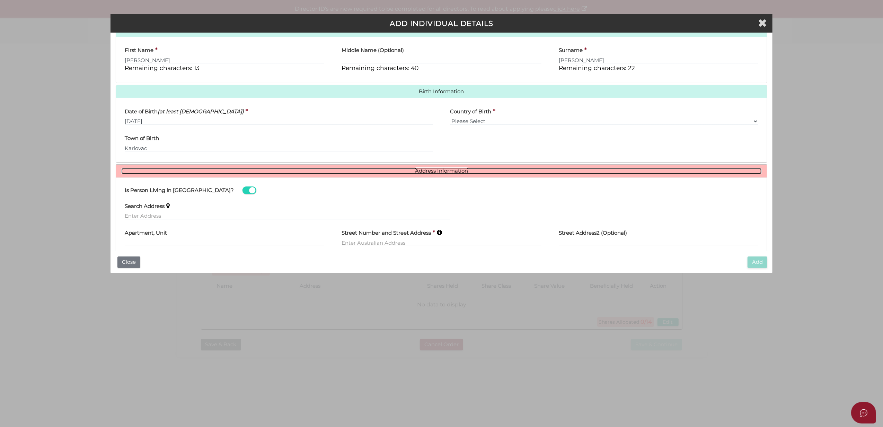
scroll to position [164, 0]
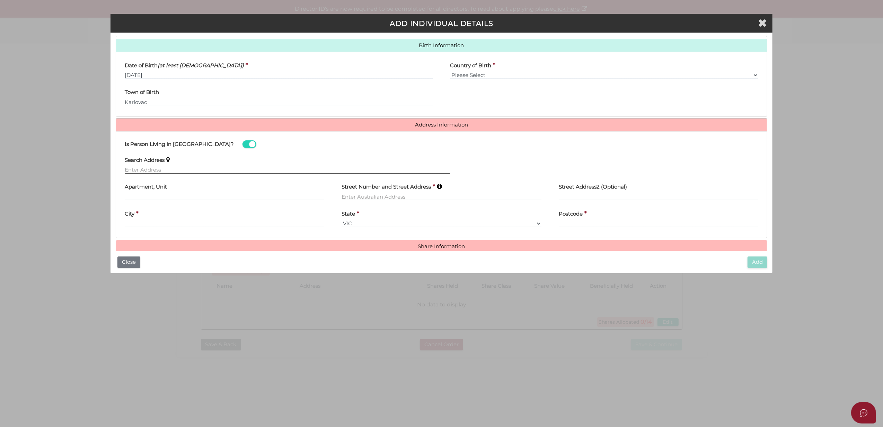
click at [132, 171] on input "text" at bounding box center [288, 170] width 326 height 8
type input "317-433 Gisborne-Melton Road, Toolern Vale VIC, Australia"
type input "317-433 Gisborne-Melton Road"
type input "Toolern Vale"
select select "VIC"
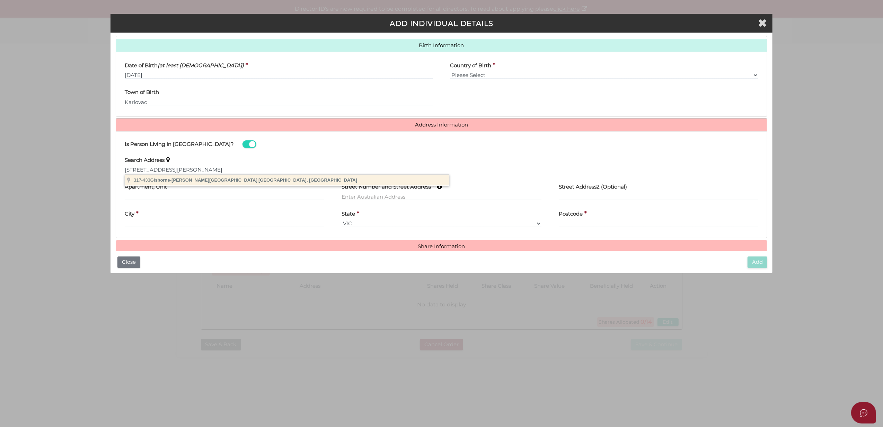
type input "3337"
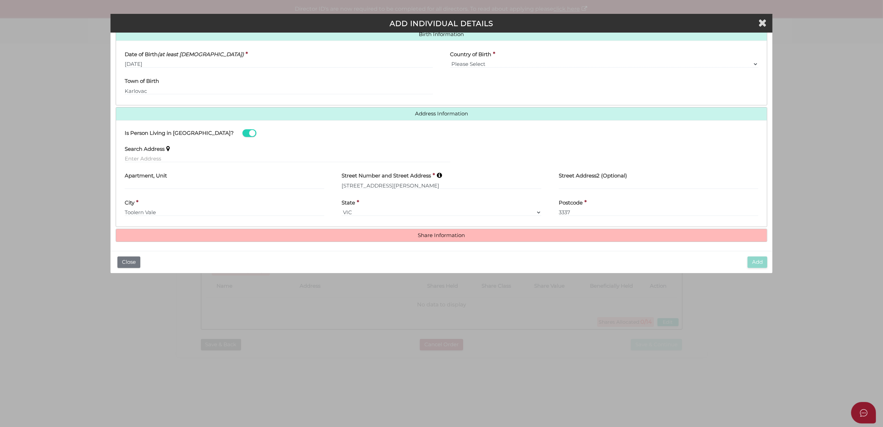
scroll to position [179, 0]
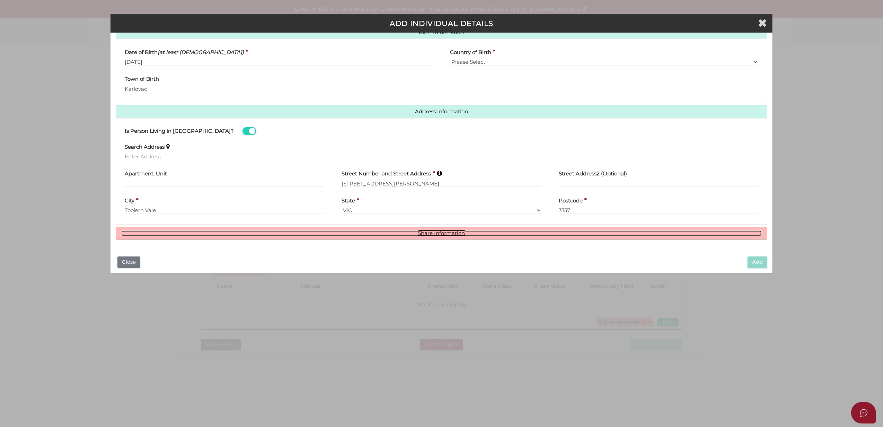
click at [431, 232] on link "Share Information" at bounding box center [441, 233] width 641 height 6
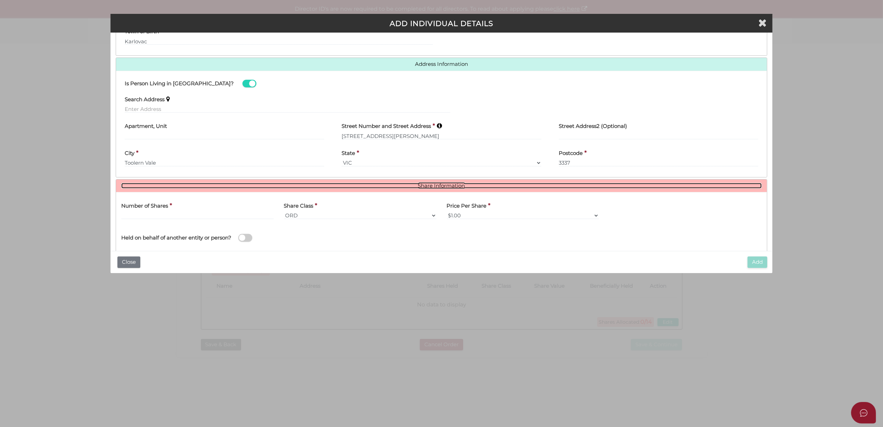
scroll to position [263, 0]
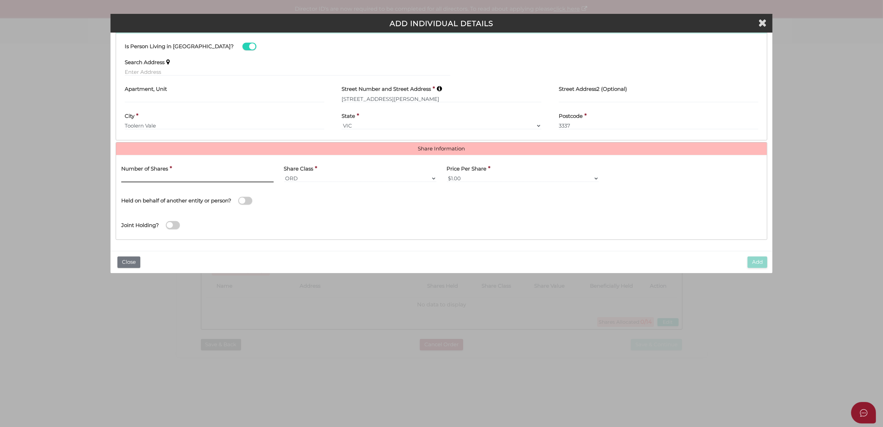
click at [143, 176] on input "text" at bounding box center [197, 179] width 152 height 8
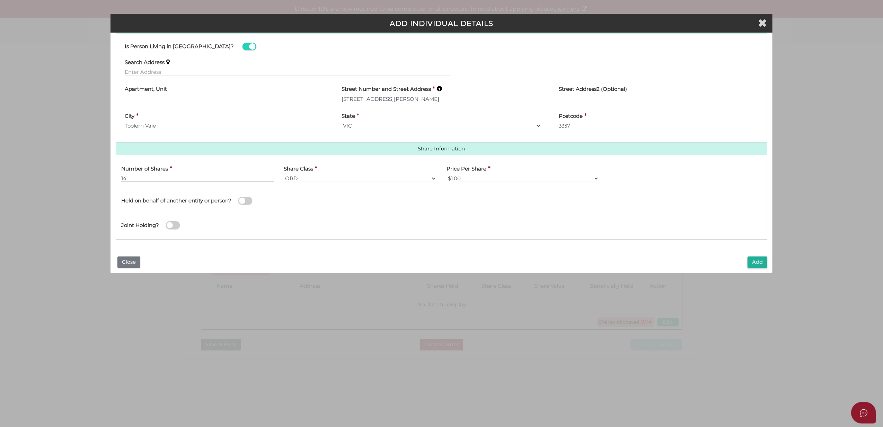
type input "14"
click at [756, 261] on button "Add" at bounding box center [758, 261] width 20 height 11
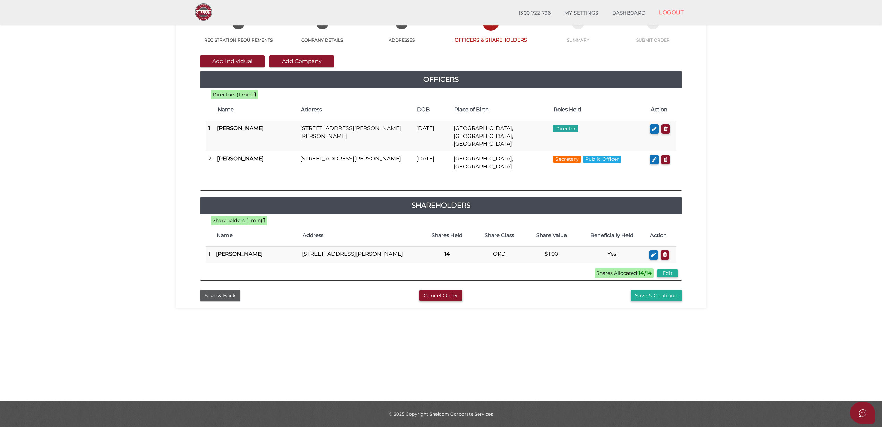
scroll to position [49, 0]
click at [647, 292] on button "Save & Continue" at bounding box center [655, 295] width 51 height 11
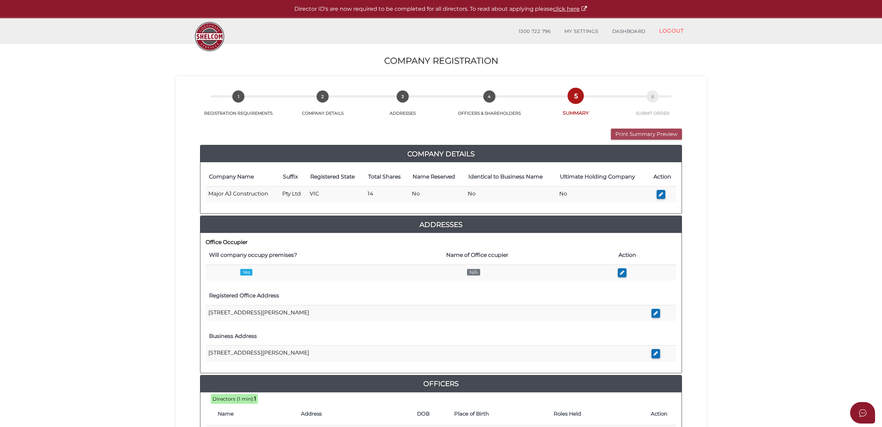
click at [644, 133] on button "Print Summary Preview" at bounding box center [646, 134] width 71 height 11
